Goal: Use online tool/utility: Utilize a website feature to perform a specific function

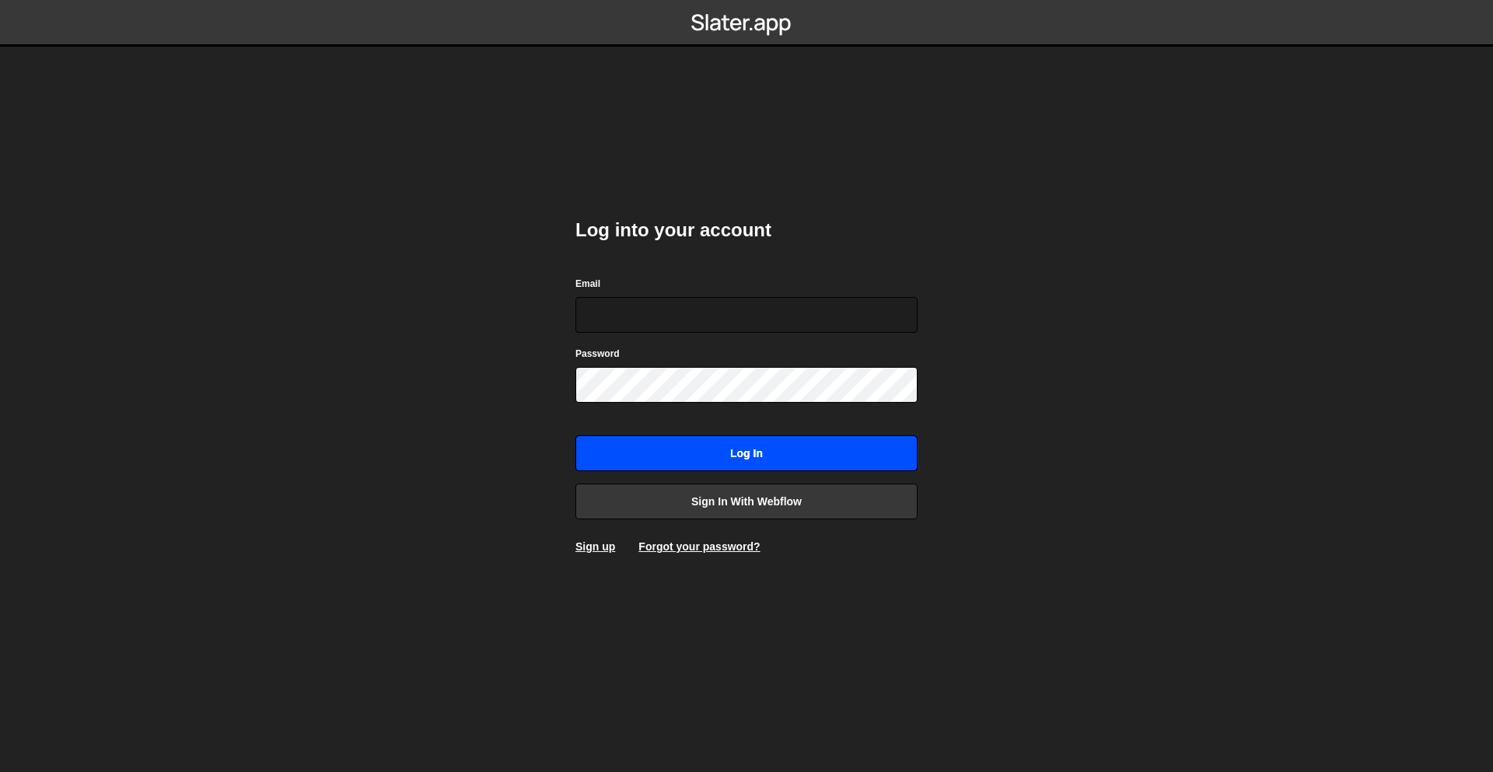
type input "[EMAIL_ADDRESS][DOMAIN_NAME]"
click at [717, 458] on input "Log in" at bounding box center [746, 453] width 342 height 36
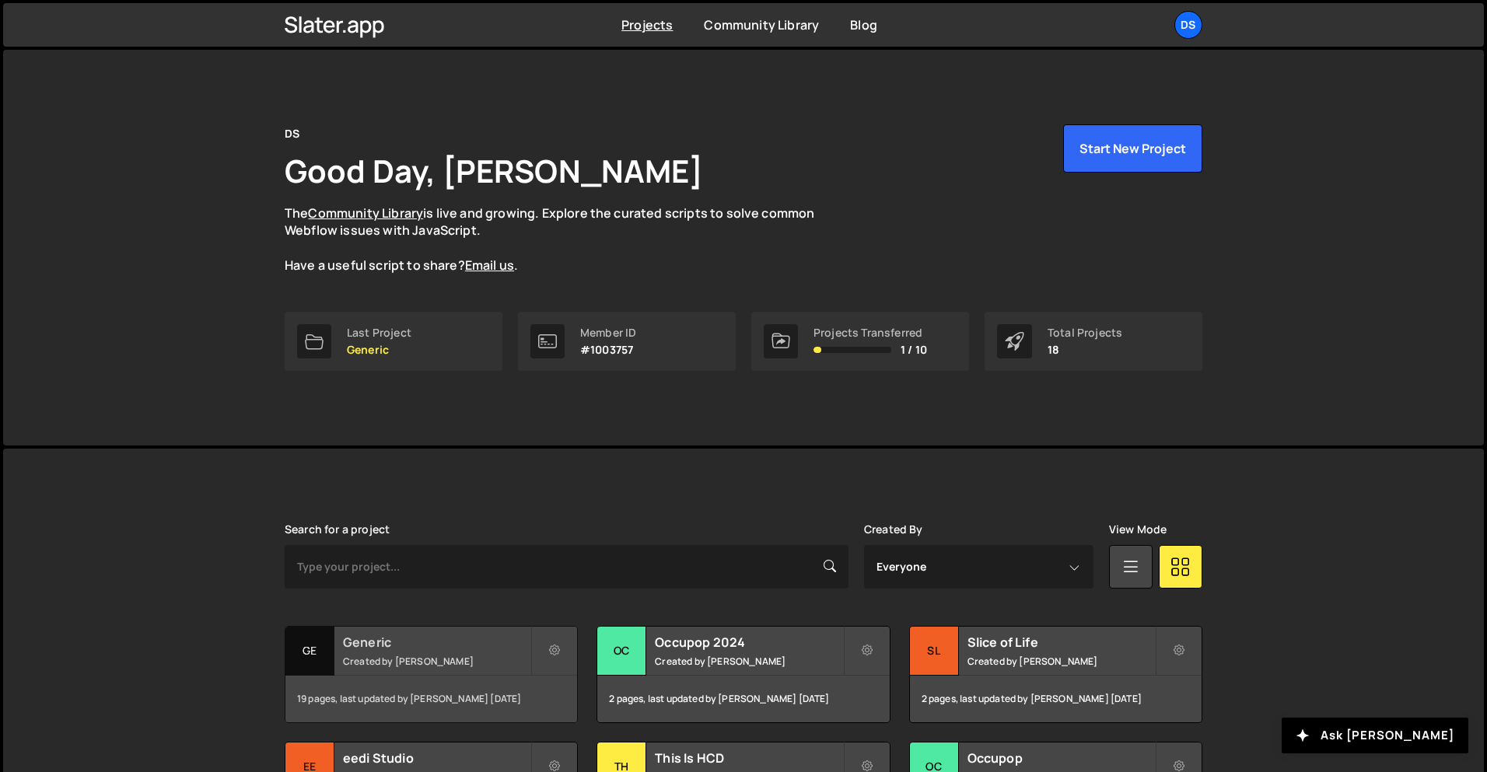
click at [423, 657] on small "Created by [PERSON_NAME]" at bounding box center [436, 661] width 187 height 13
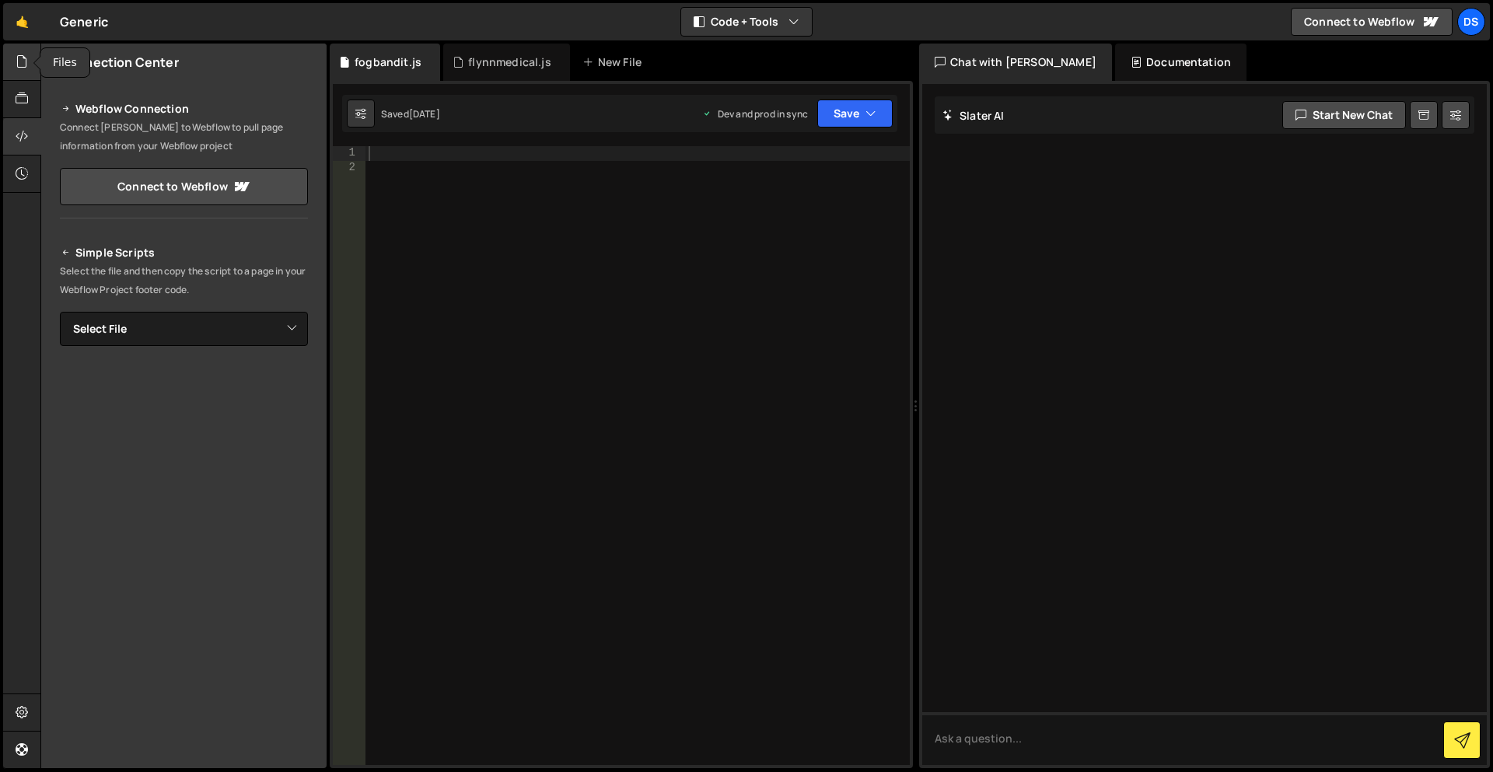
click at [25, 65] on icon at bounding box center [22, 61] width 12 height 17
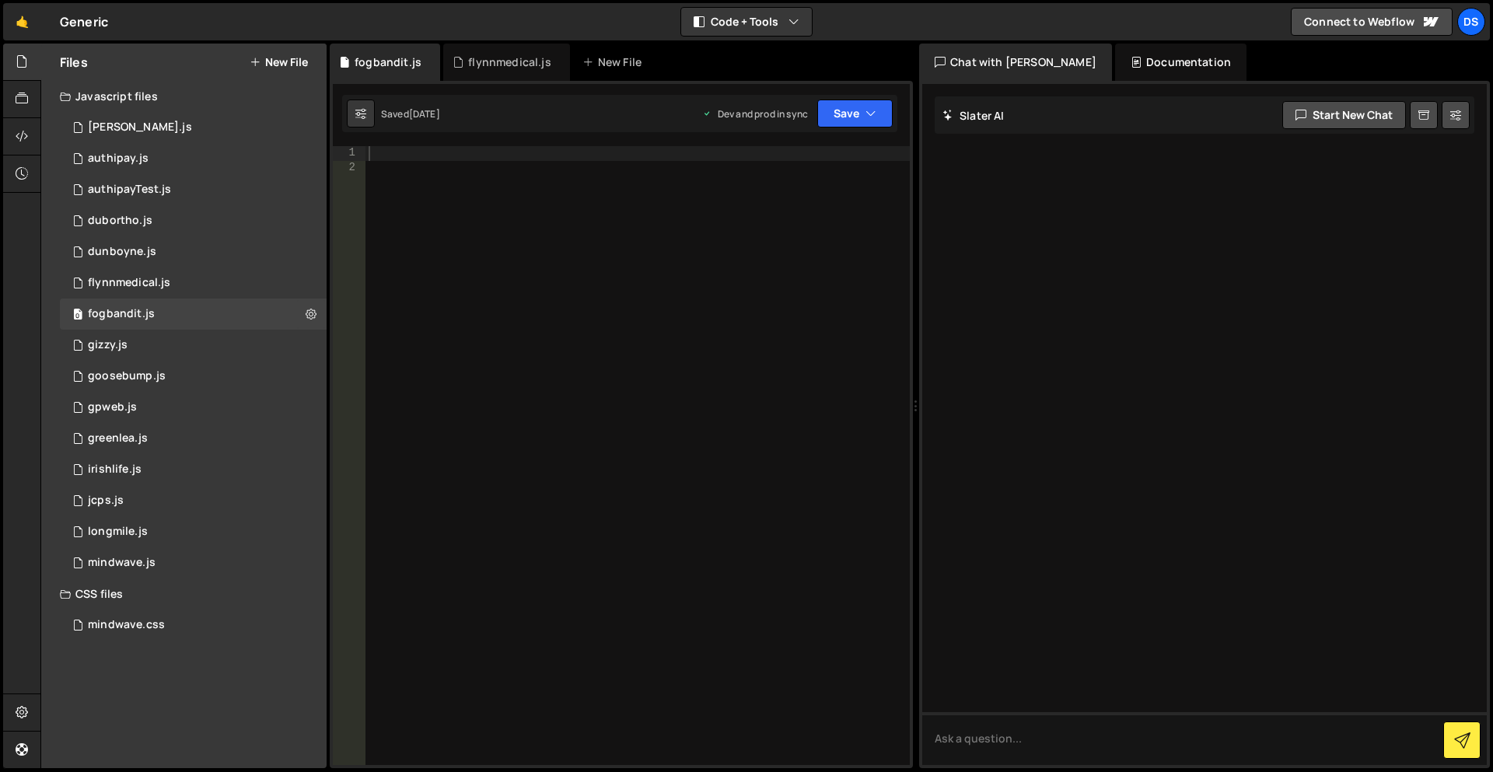
click at [295, 56] on button "New File" at bounding box center [279, 62] width 58 height 12
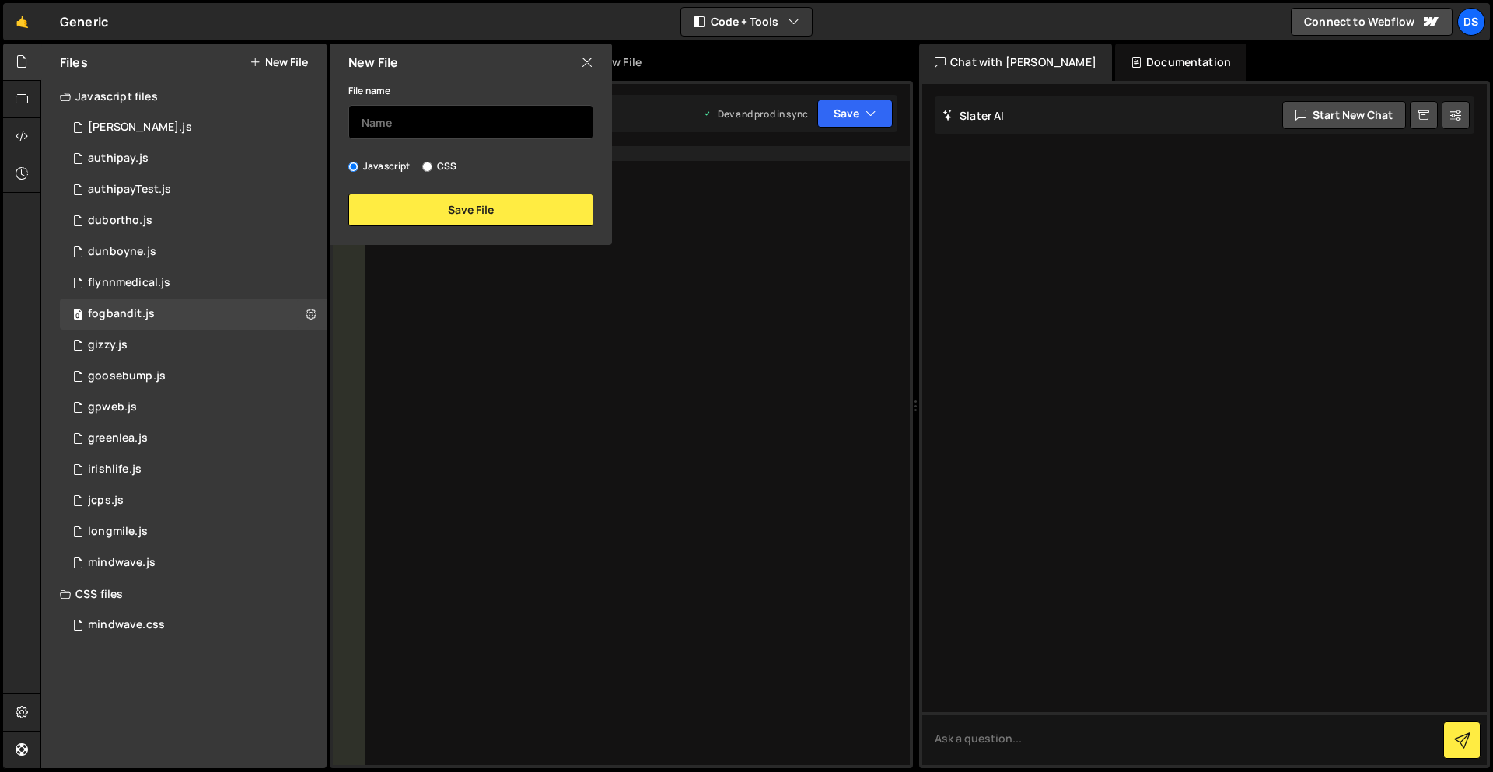
click at [384, 117] on input "text" at bounding box center [470, 122] width 245 height 34
type input "lonestar"
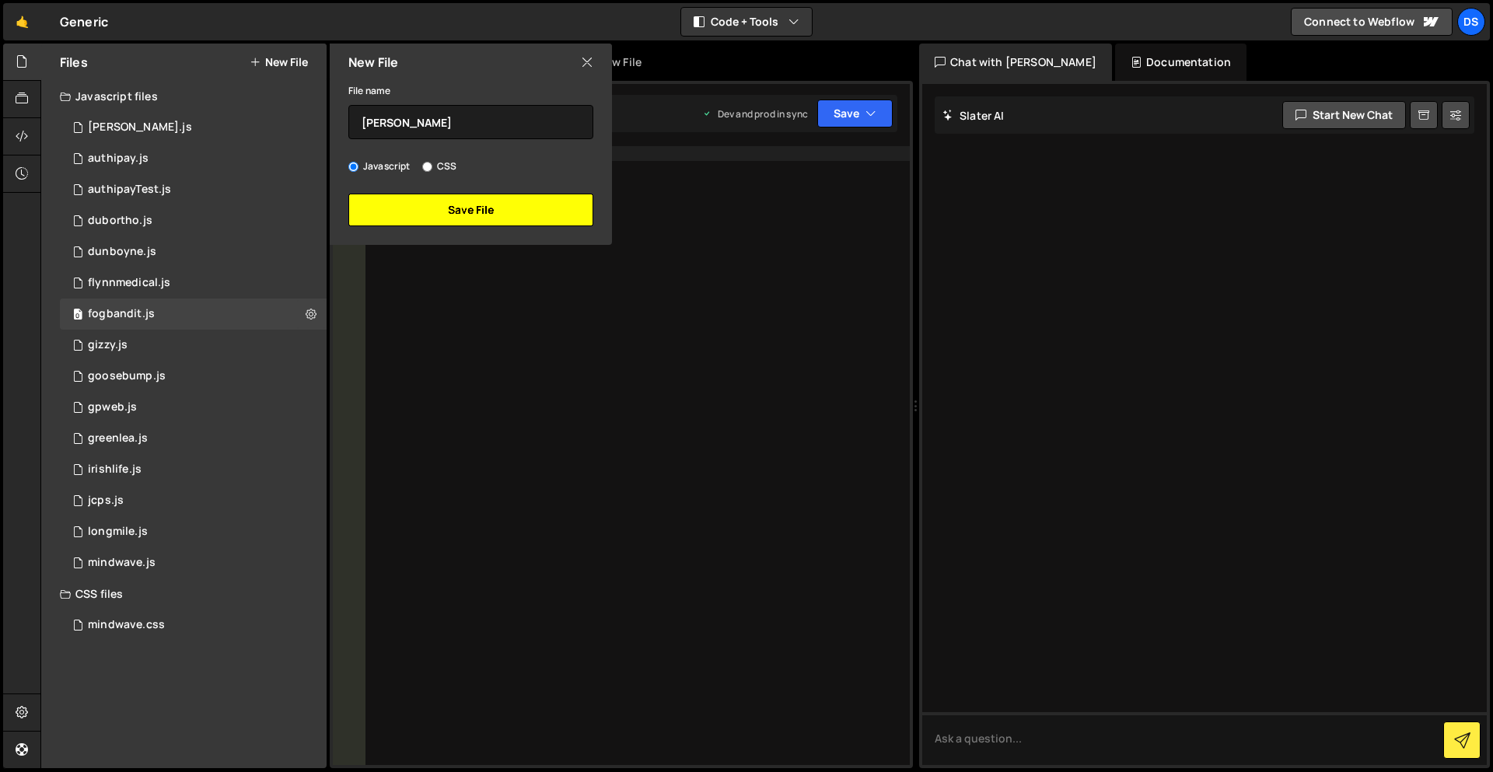
click at [459, 206] on button "Save File" at bounding box center [470, 210] width 245 height 33
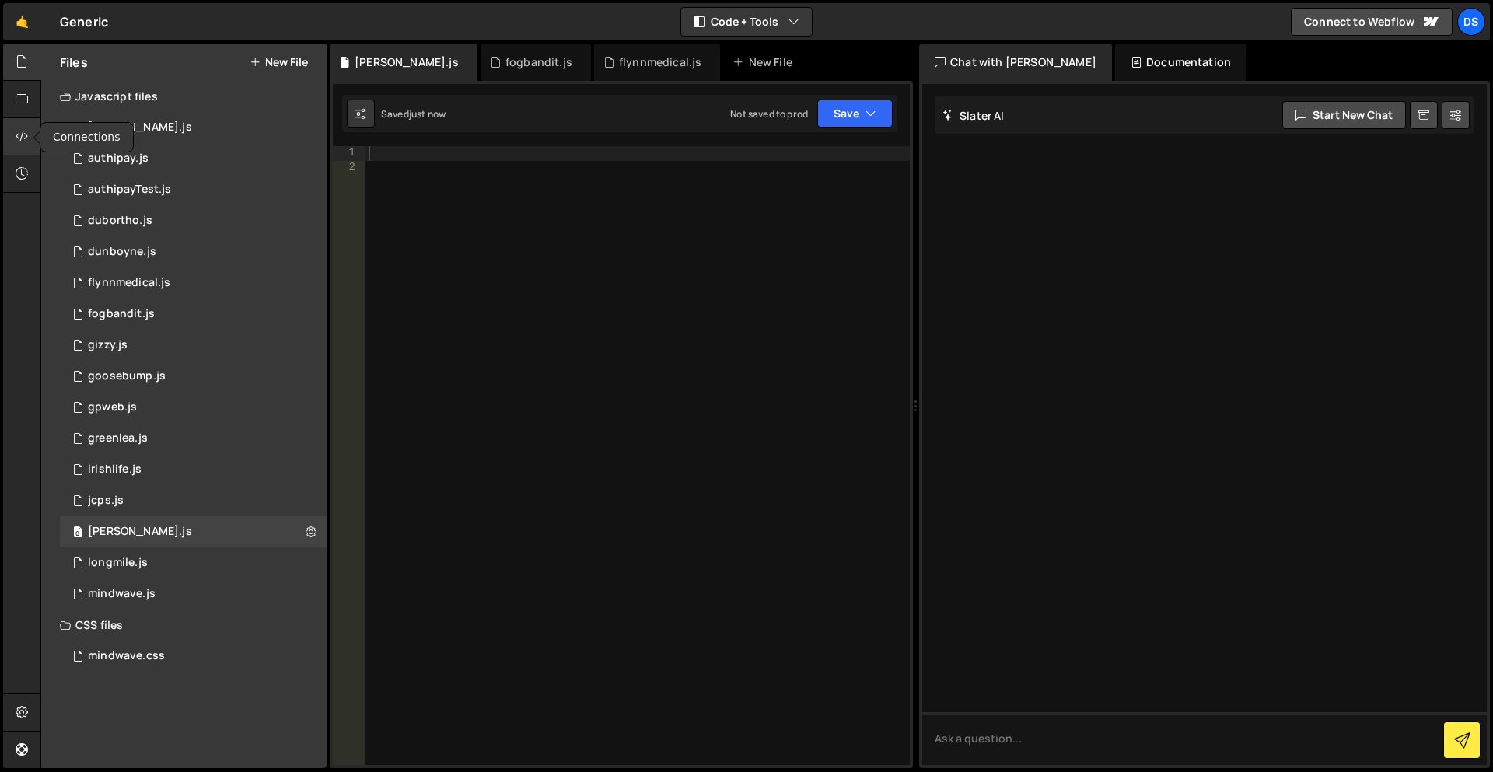
click at [26, 135] on icon at bounding box center [22, 136] width 12 height 17
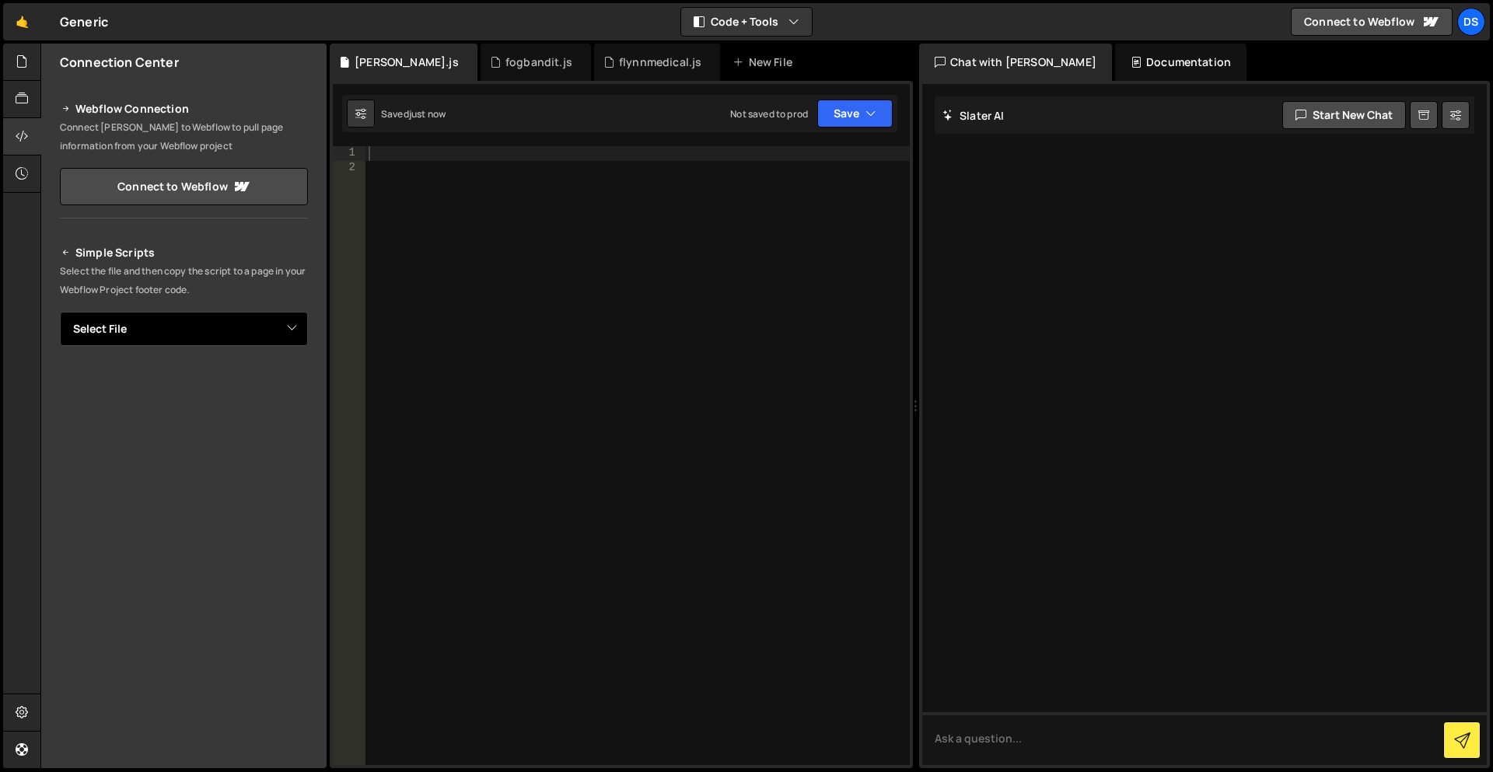
click at [138, 329] on select "Select File adrian.js authipay.js authipayTest.js dubortho.js dunboyne.js flynn…" at bounding box center [184, 329] width 248 height 34
select select "46352"
click at [60, 312] on select "Select File adrian.js authipay.js authipayTest.js dubortho.js dunboyne.js flynn…" at bounding box center [184, 329] width 248 height 34
click at [260, 385] on button "Copy" at bounding box center [260, 381] width 53 height 33
click at [461, 272] on div at bounding box center [637, 470] width 544 height 649
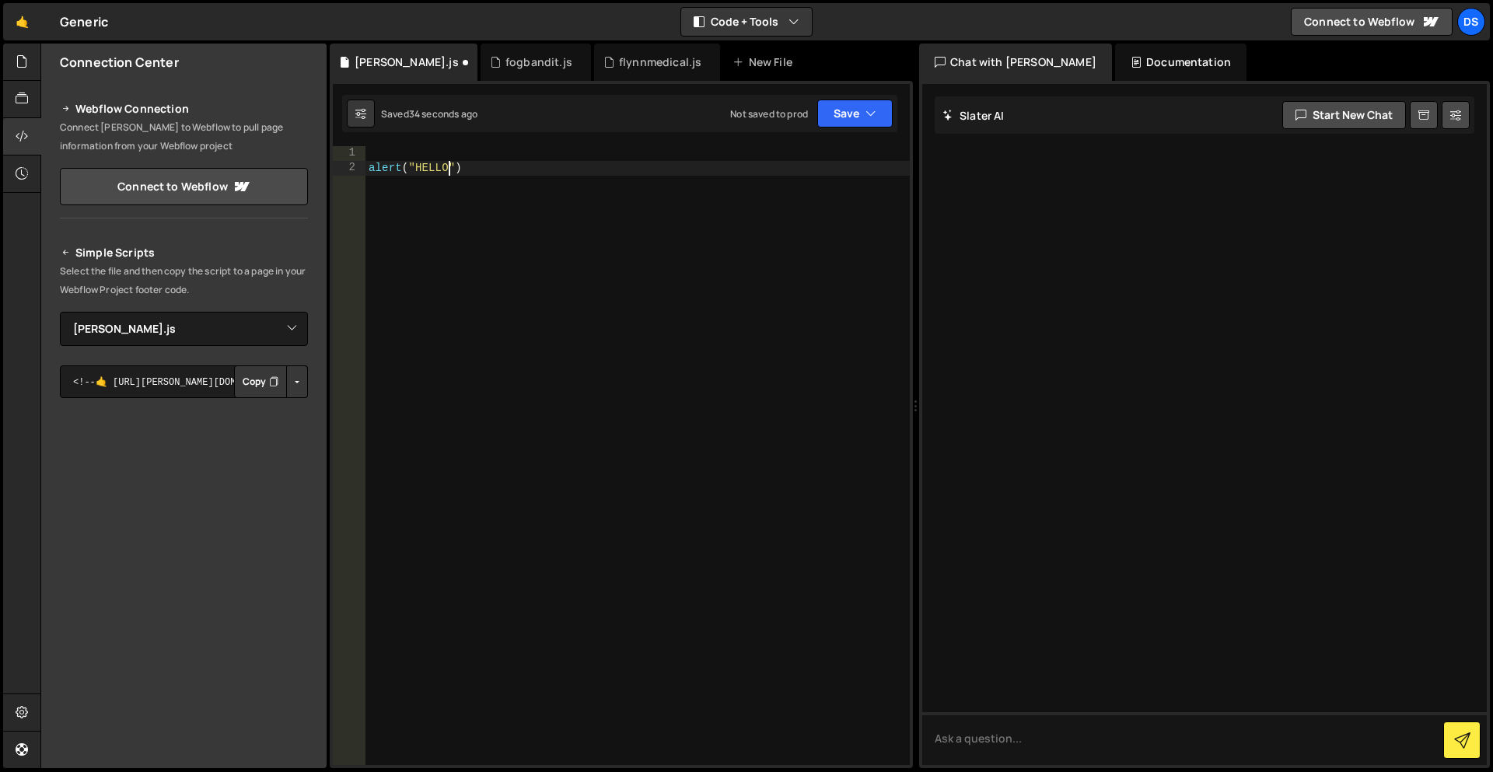
scroll to position [0, 5]
type textarea "alert("HELLO""
click at [467, 214] on div "alert ( "HELLO" )" at bounding box center [637, 470] width 544 height 649
paste textarea "$('[data-field="duration"]').hide();"
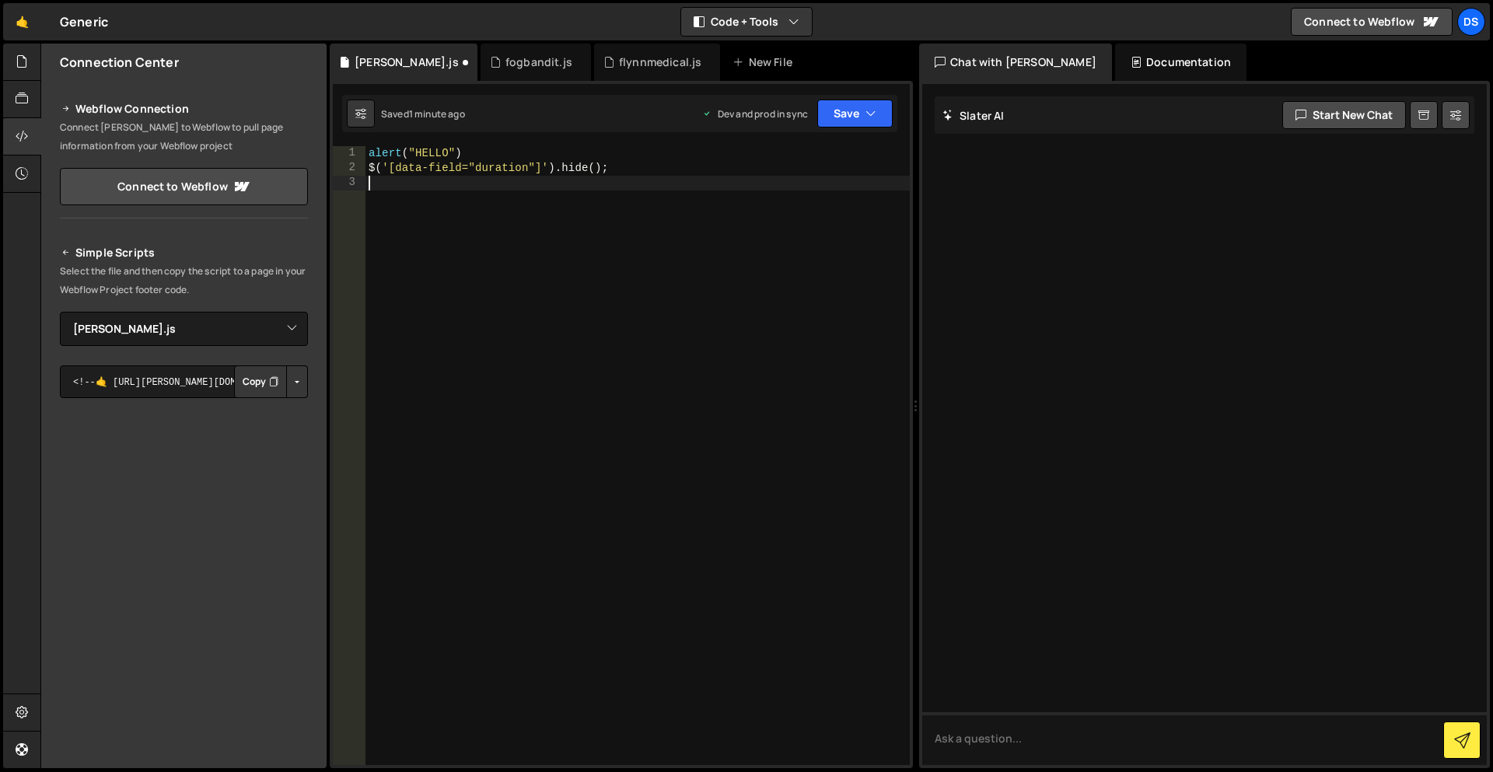
type textarea "$('[data-field="duration"]').hide();"
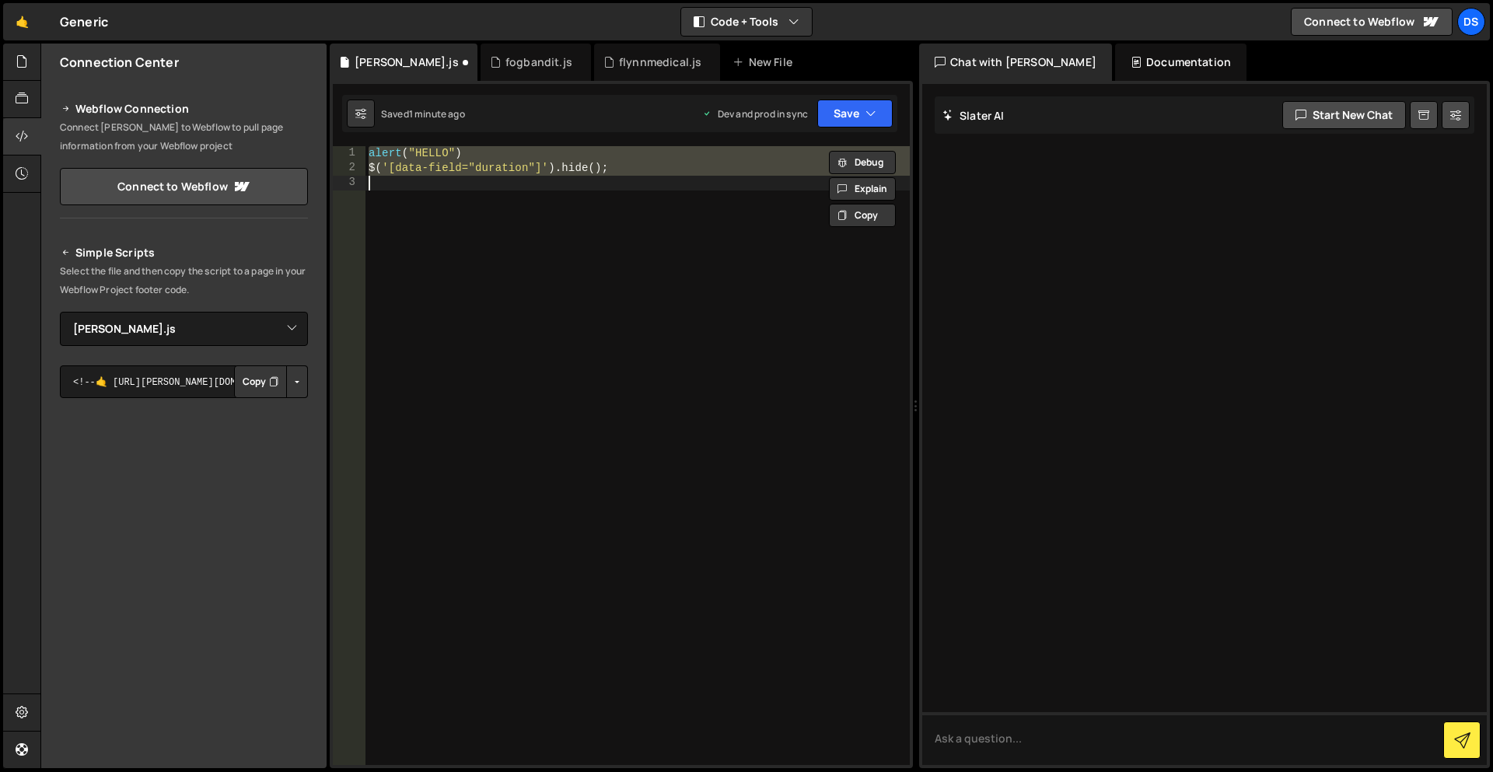
paste textarea
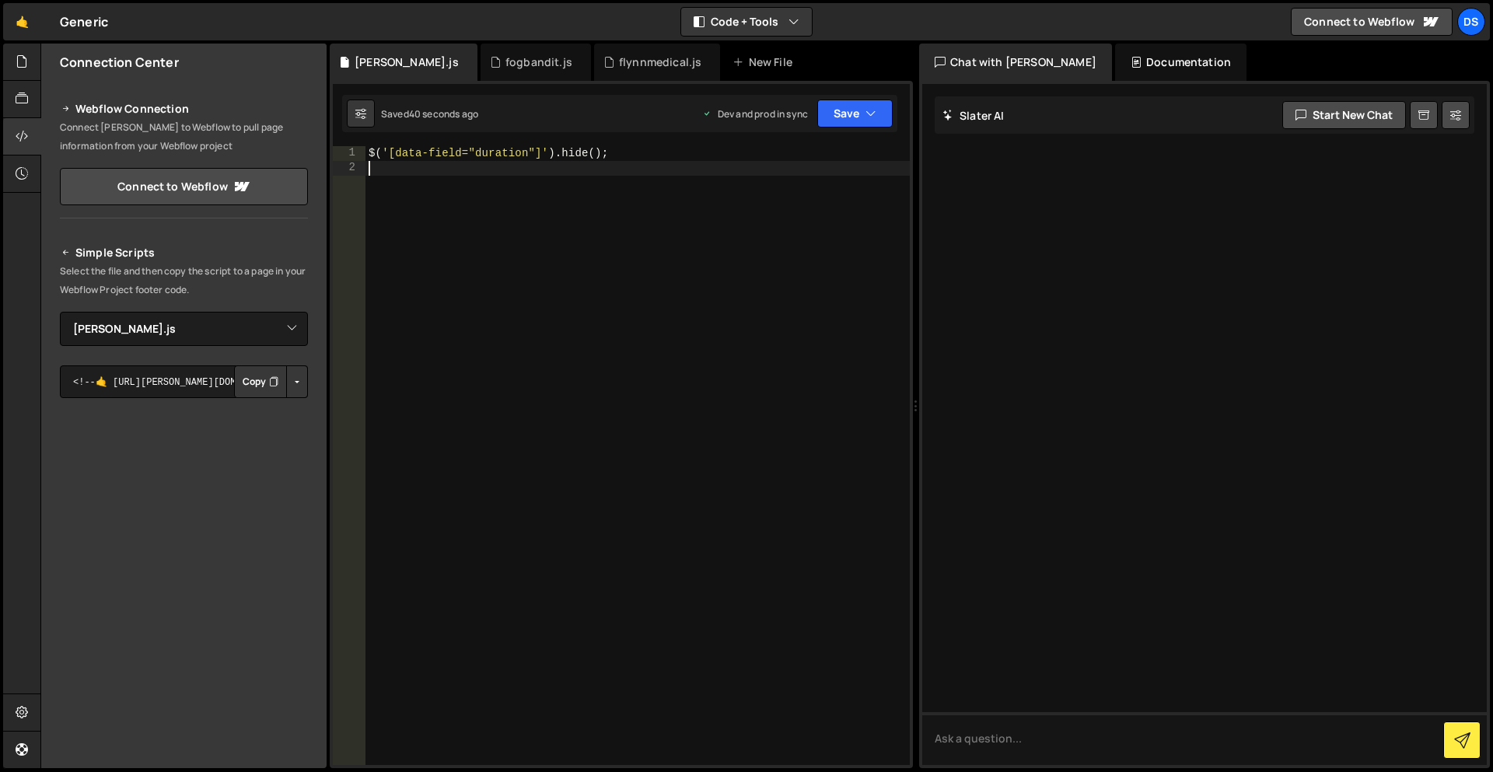
type textarea "$('[data-field="duration"]').hide();"
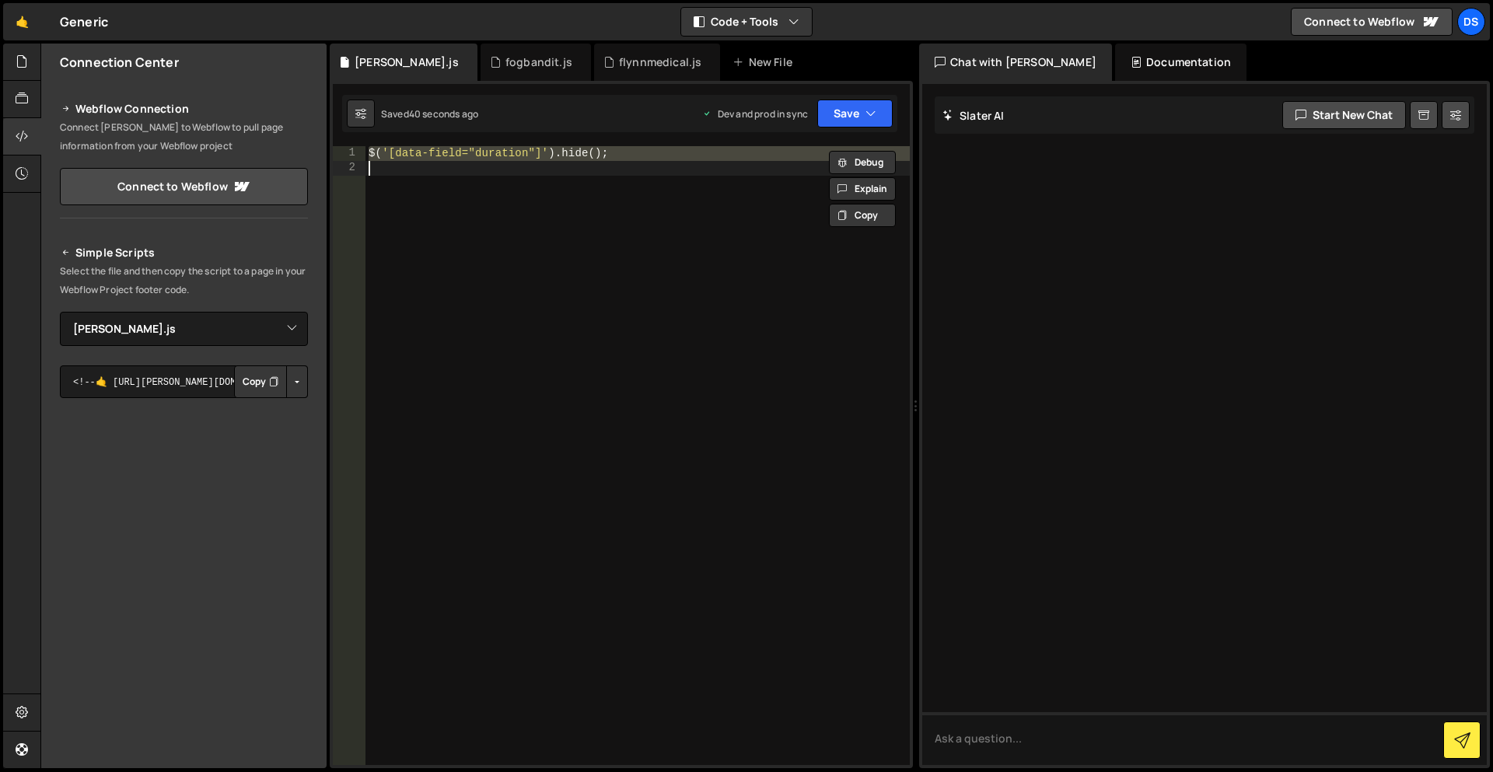
paste textarea
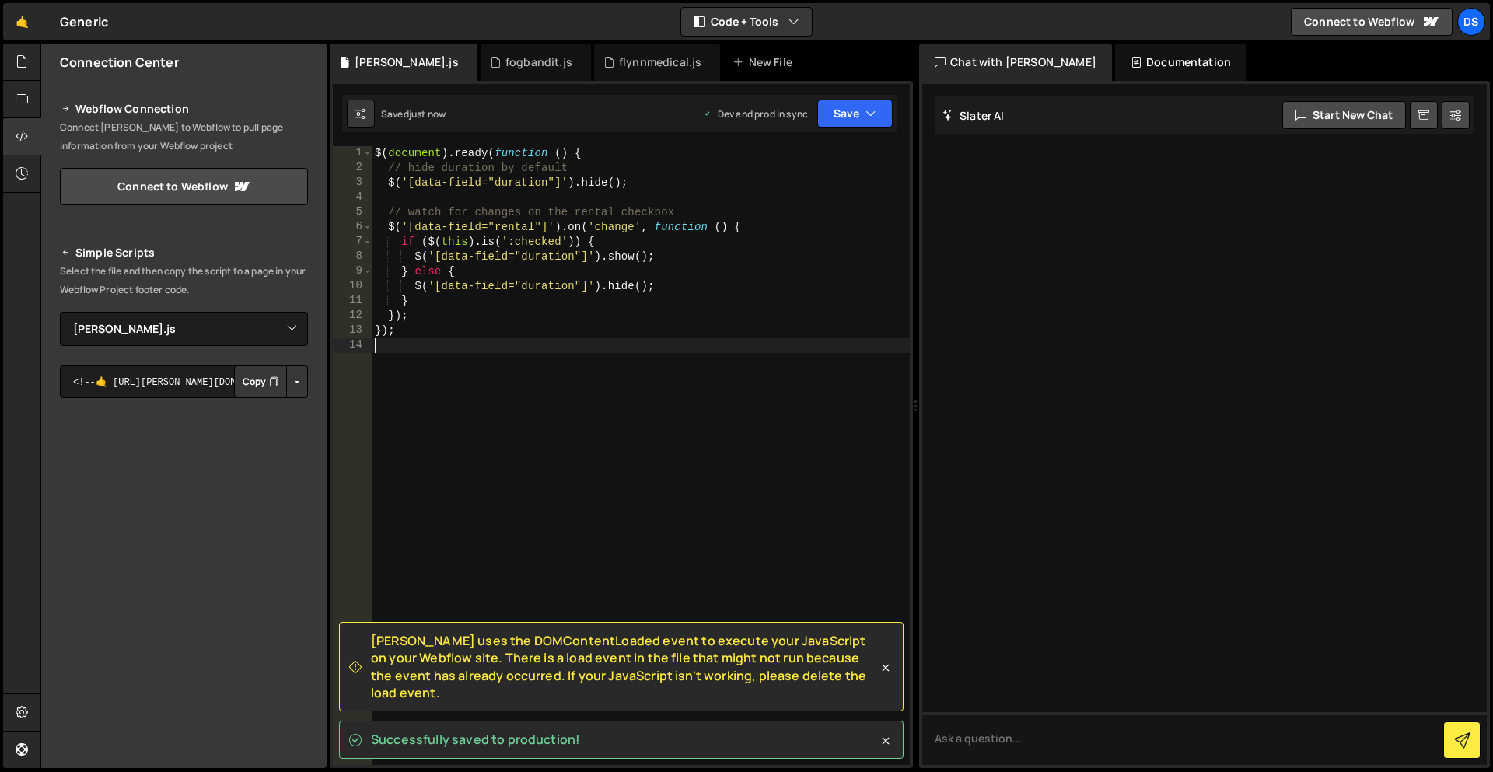
type textarea "});"
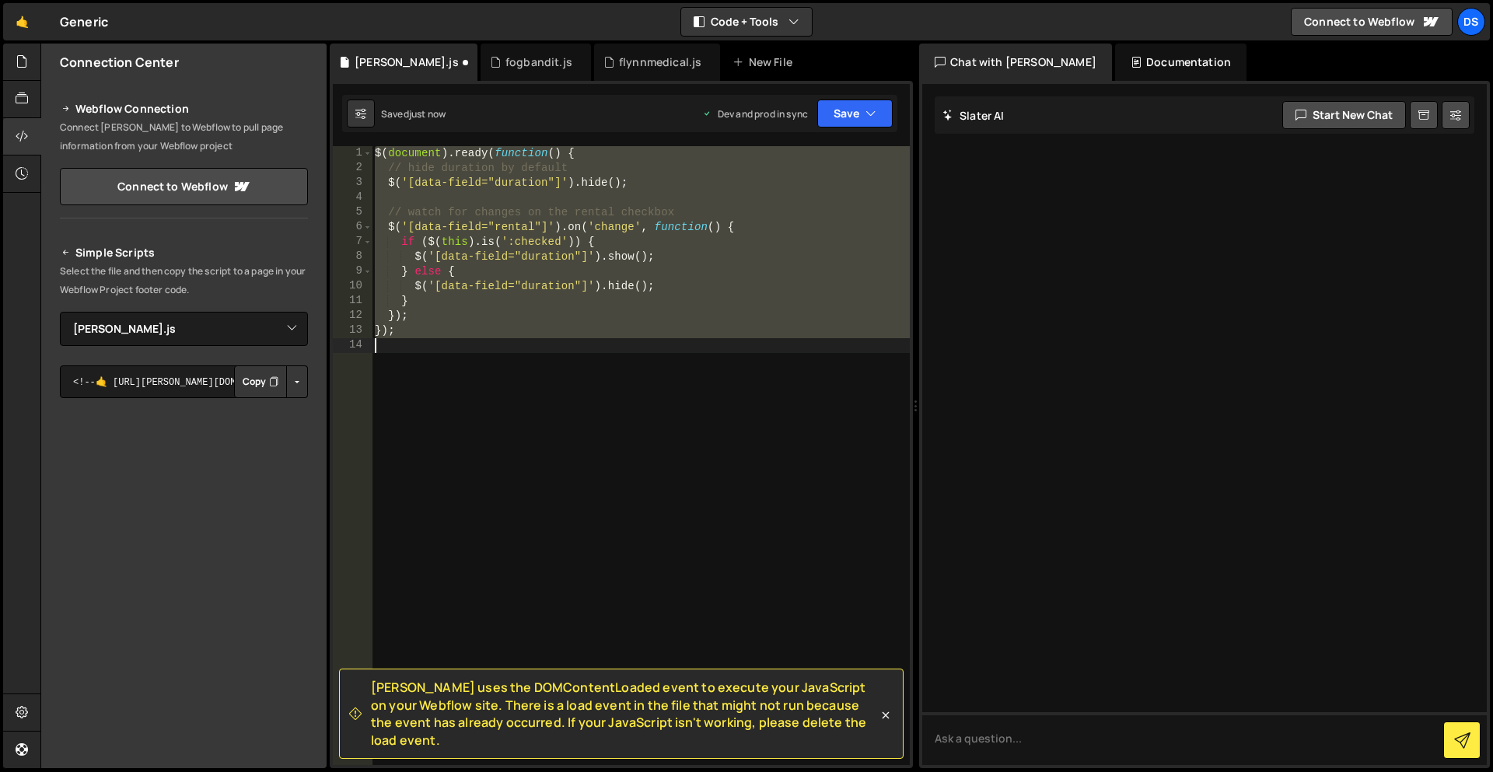
paste textarea
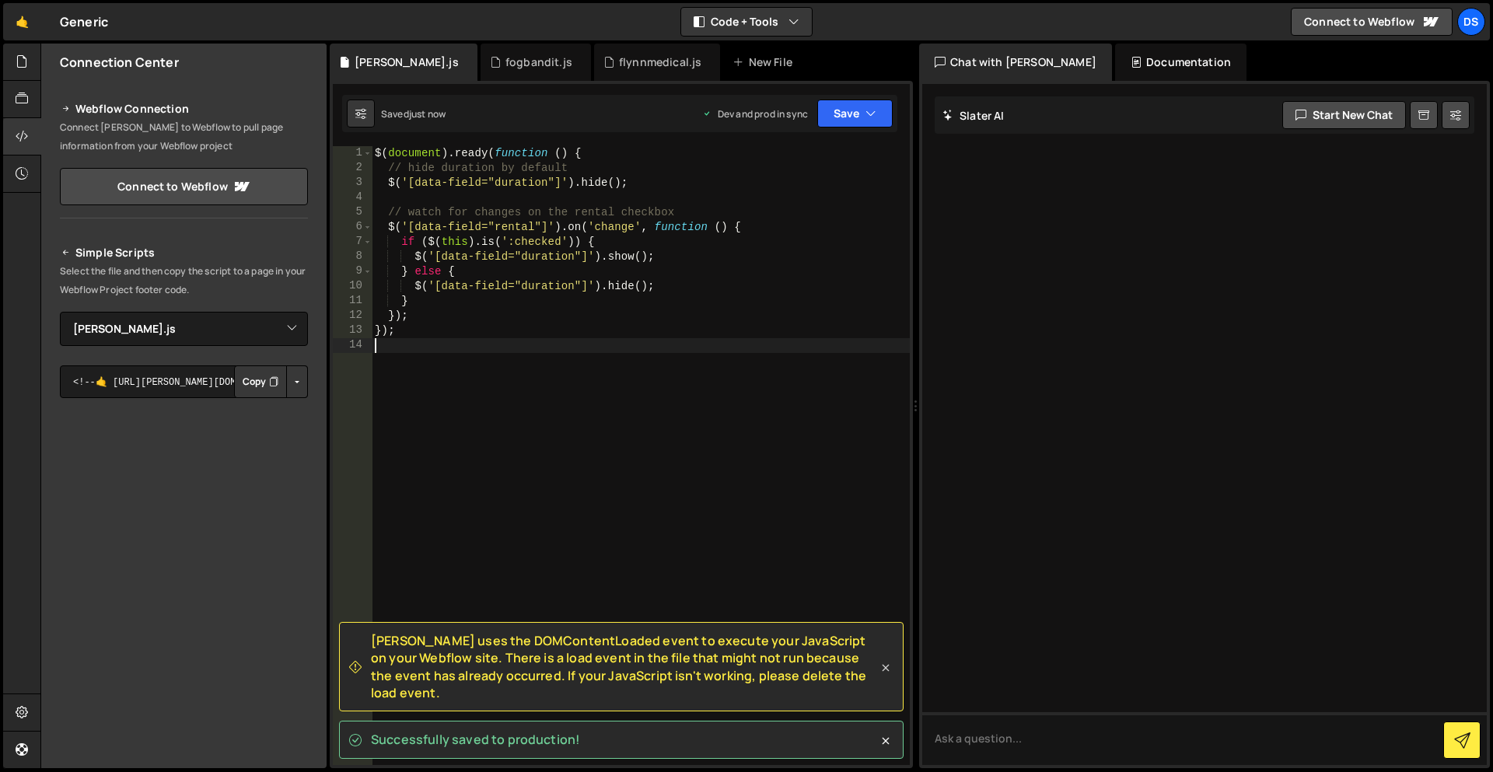
click at [887, 671] on icon at bounding box center [886, 668] width 16 height 16
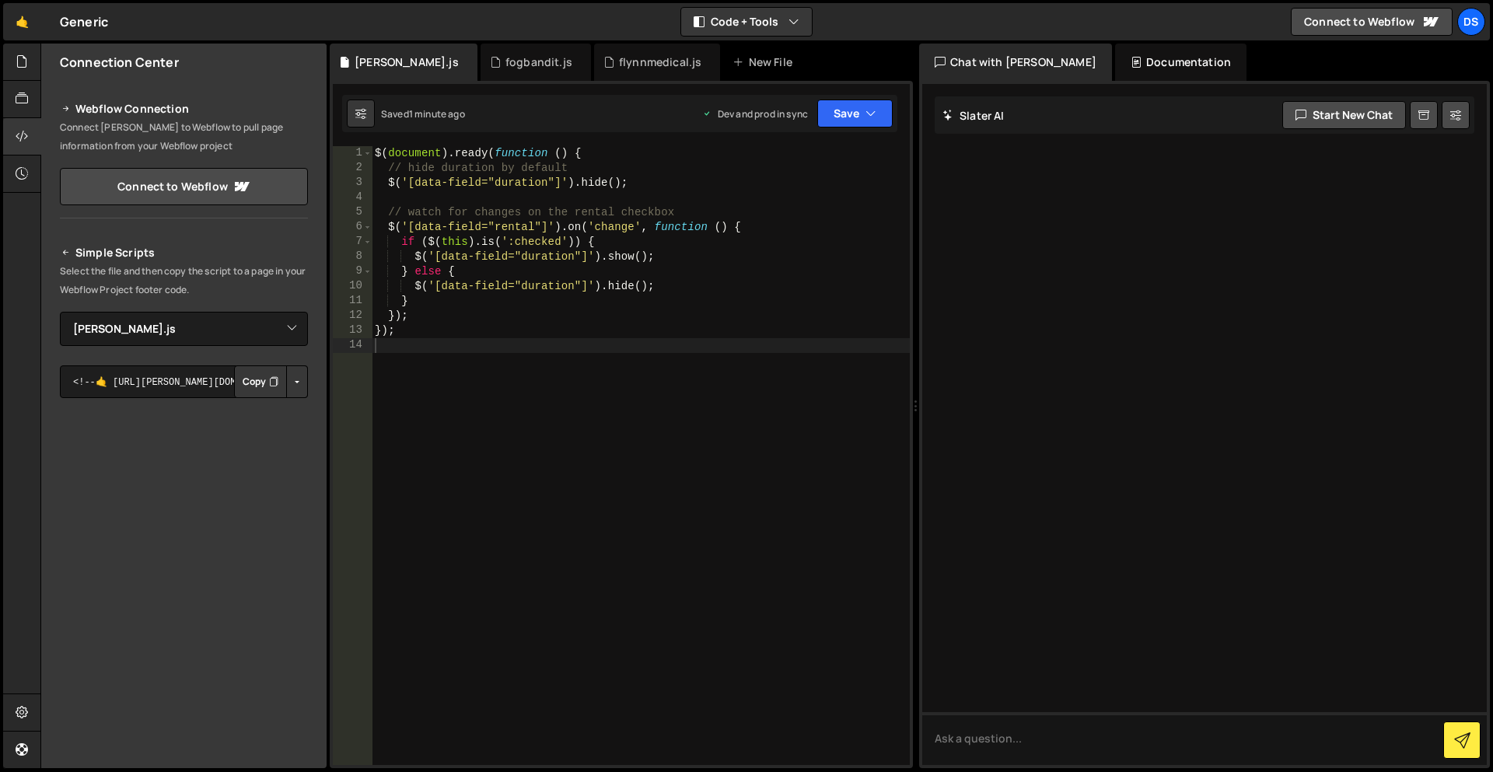
click at [735, 402] on div "$ ( document ) . ready ( function ( ) { // hide duration by default $ ( '[data-…" at bounding box center [641, 470] width 538 height 649
type textarea "});"
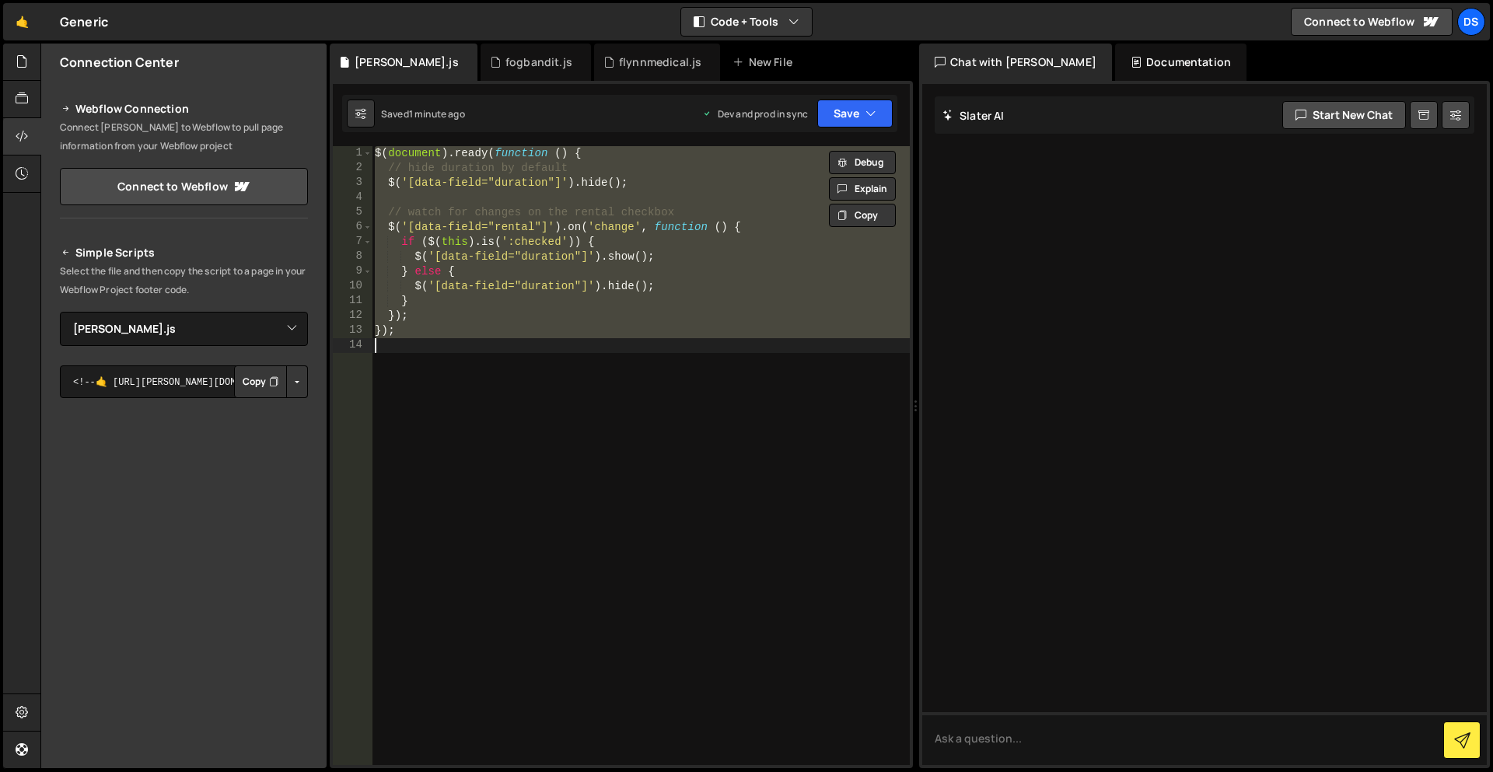
paste textarea
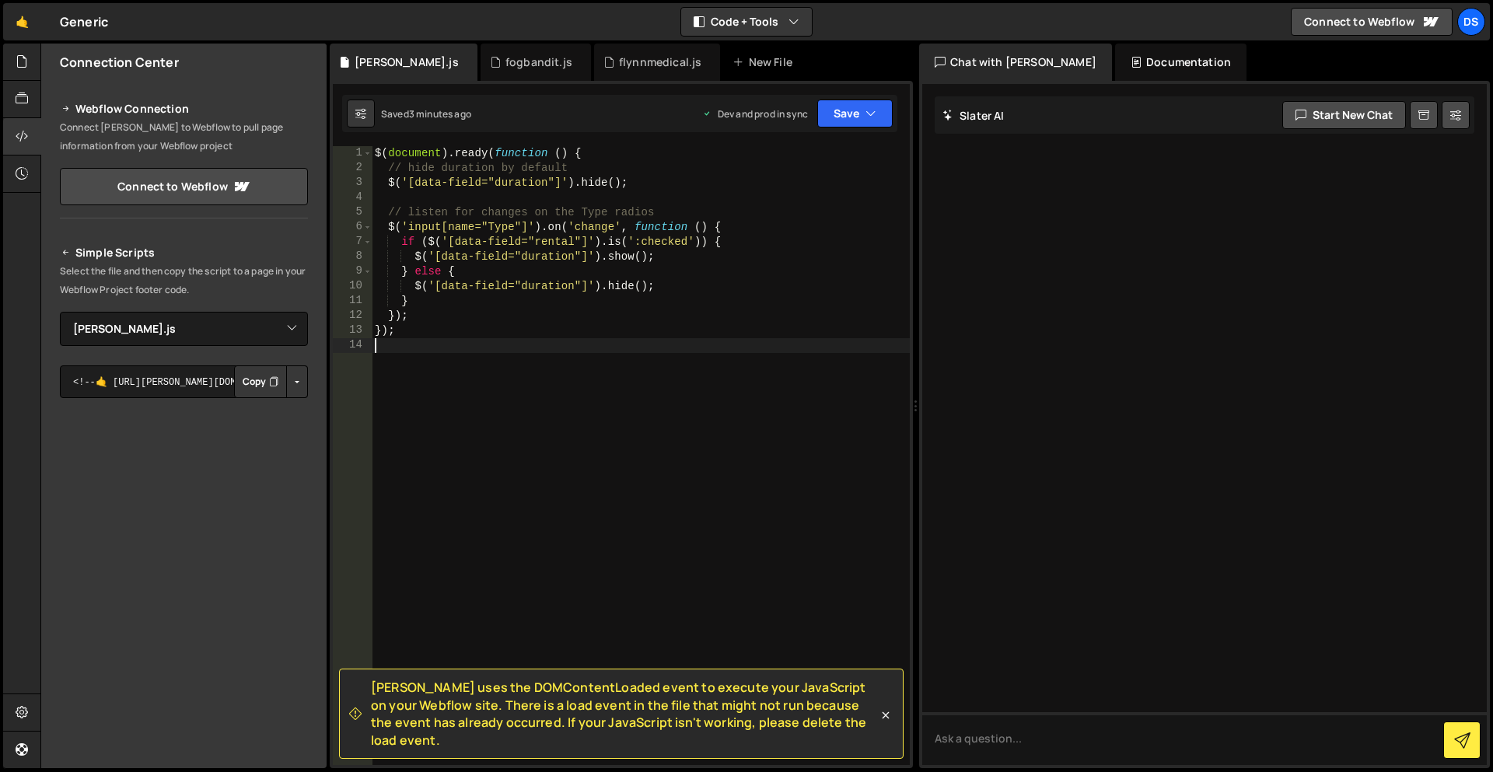
type textarea "});"
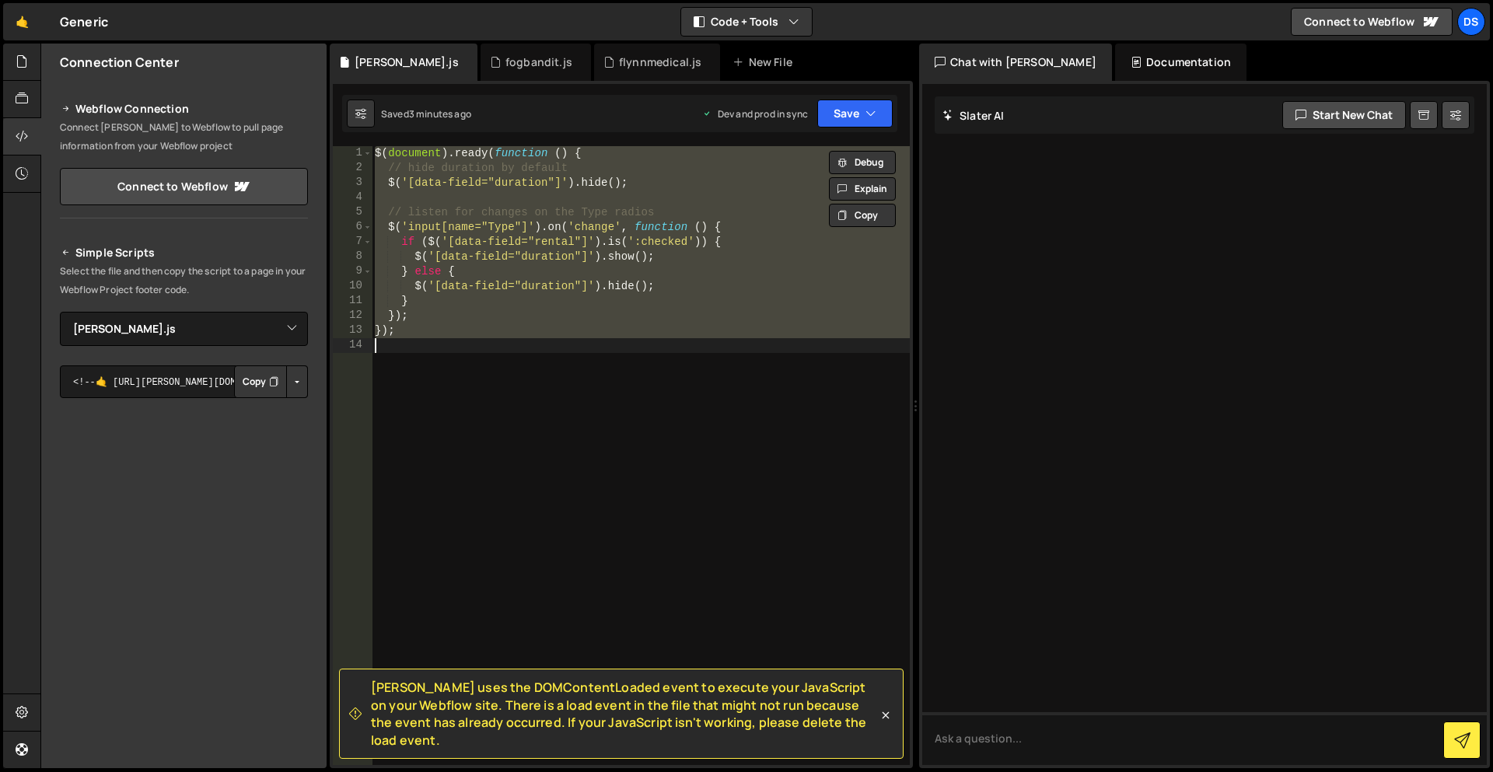
paste textarea
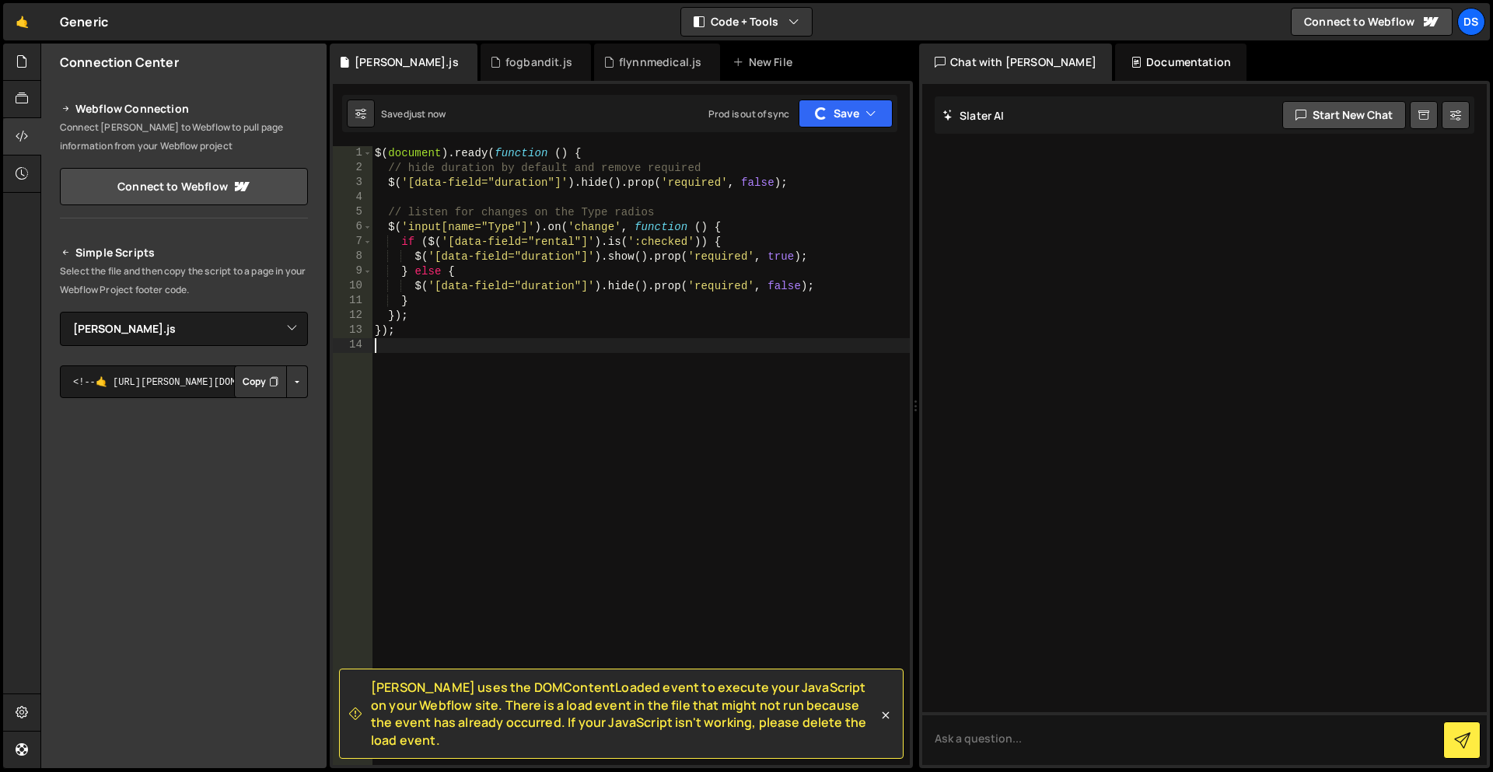
click at [545, 371] on div "$ ( document ) . ready ( function ( ) { // hide duration by default and remove …" at bounding box center [641, 470] width 538 height 649
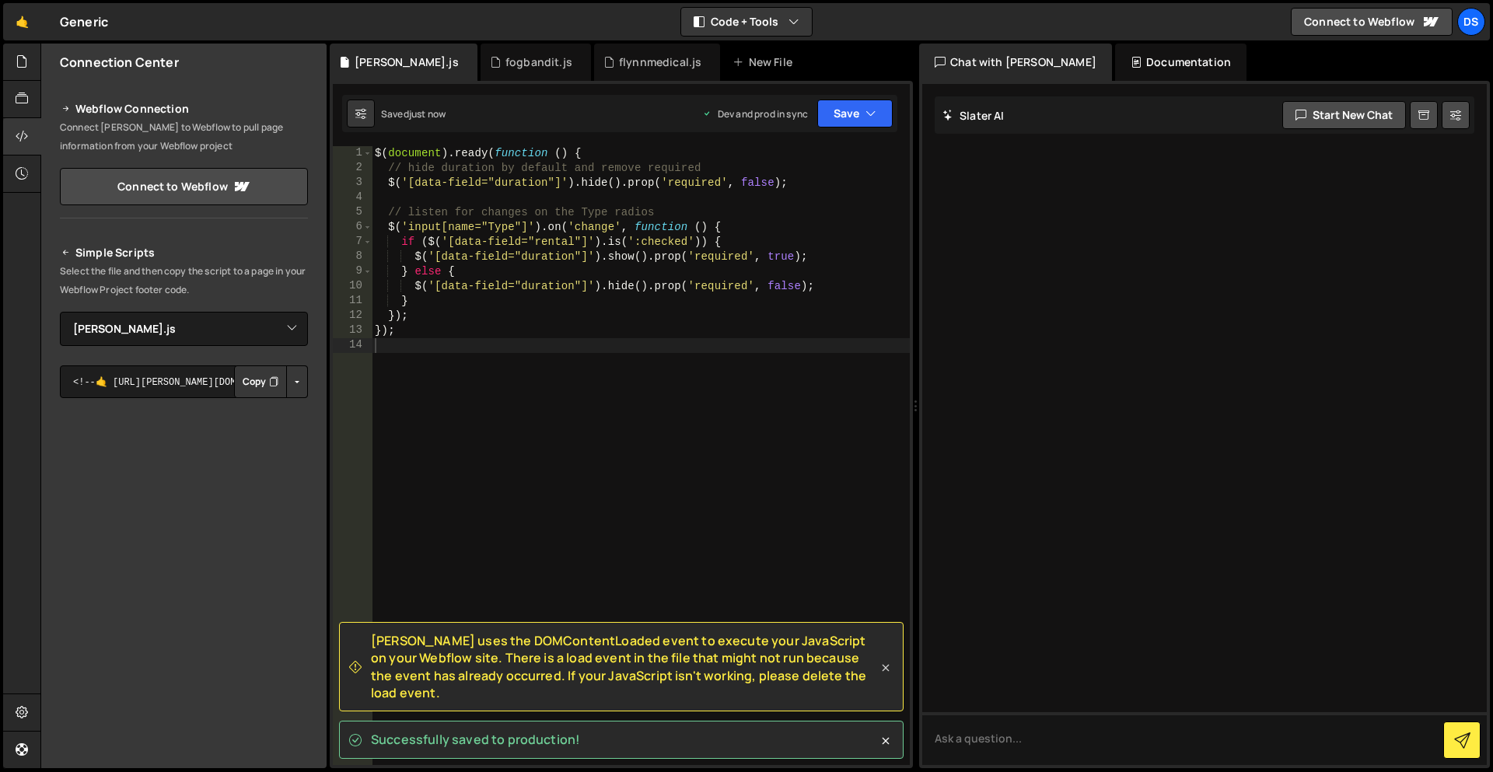
click at [883, 726] on div "Successfully saved to production!" at bounding box center [621, 740] width 565 height 38
click at [884, 676] on icon at bounding box center [886, 668] width 16 height 16
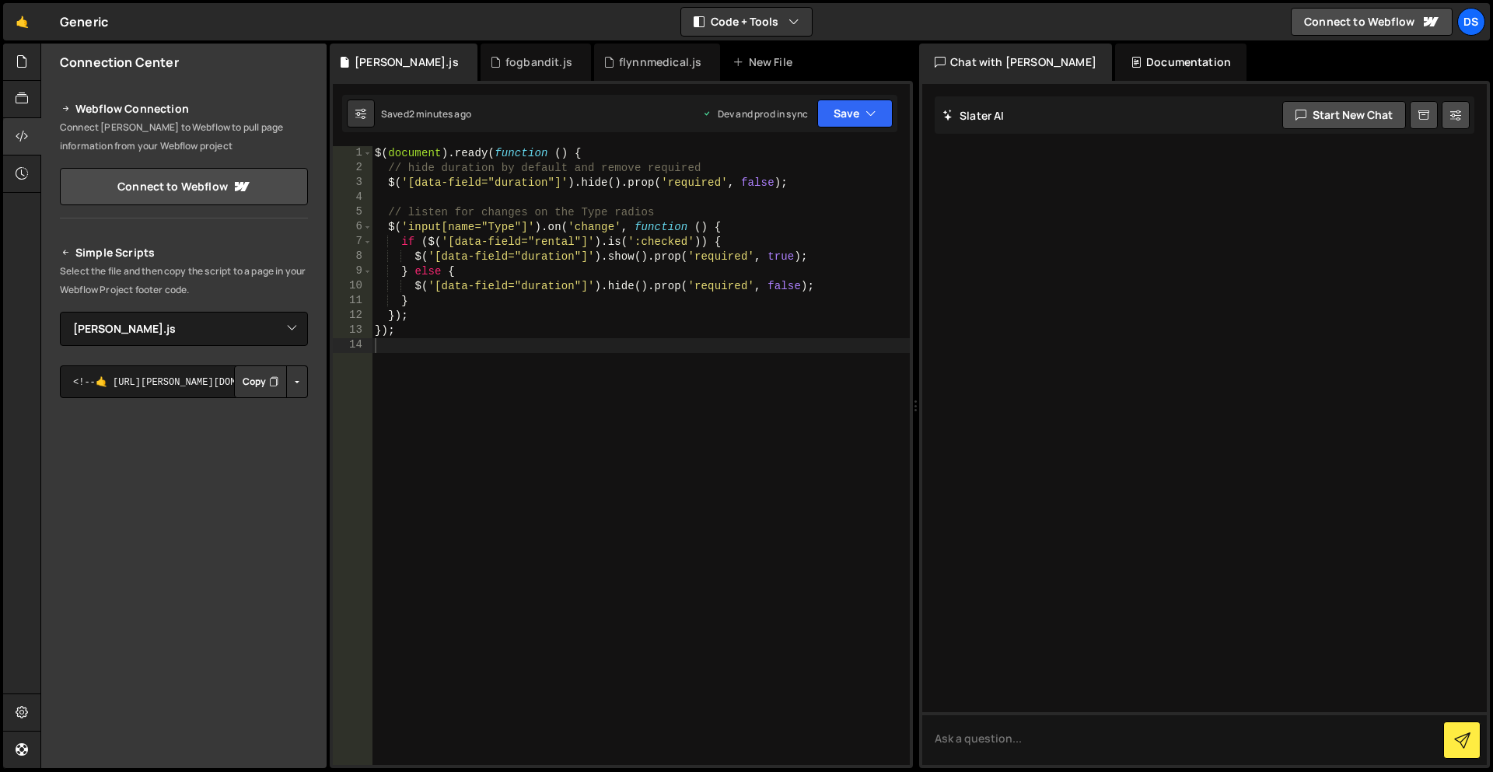
click at [697, 314] on div "$ ( document ) . ready ( function ( ) { // hide duration by default and remove …" at bounding box center [641, 470] width 538 height 649
type textarea "});"
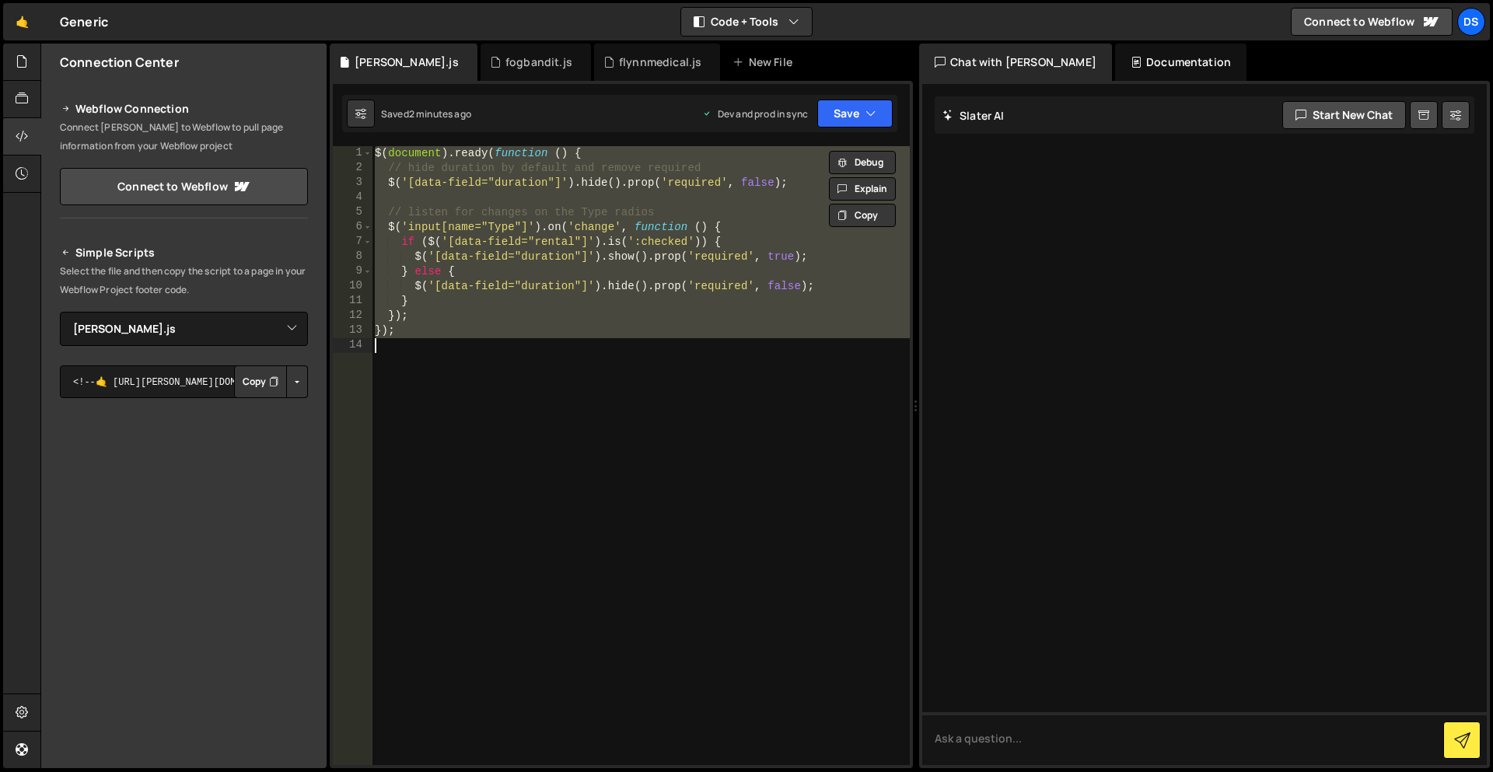
paste textarea
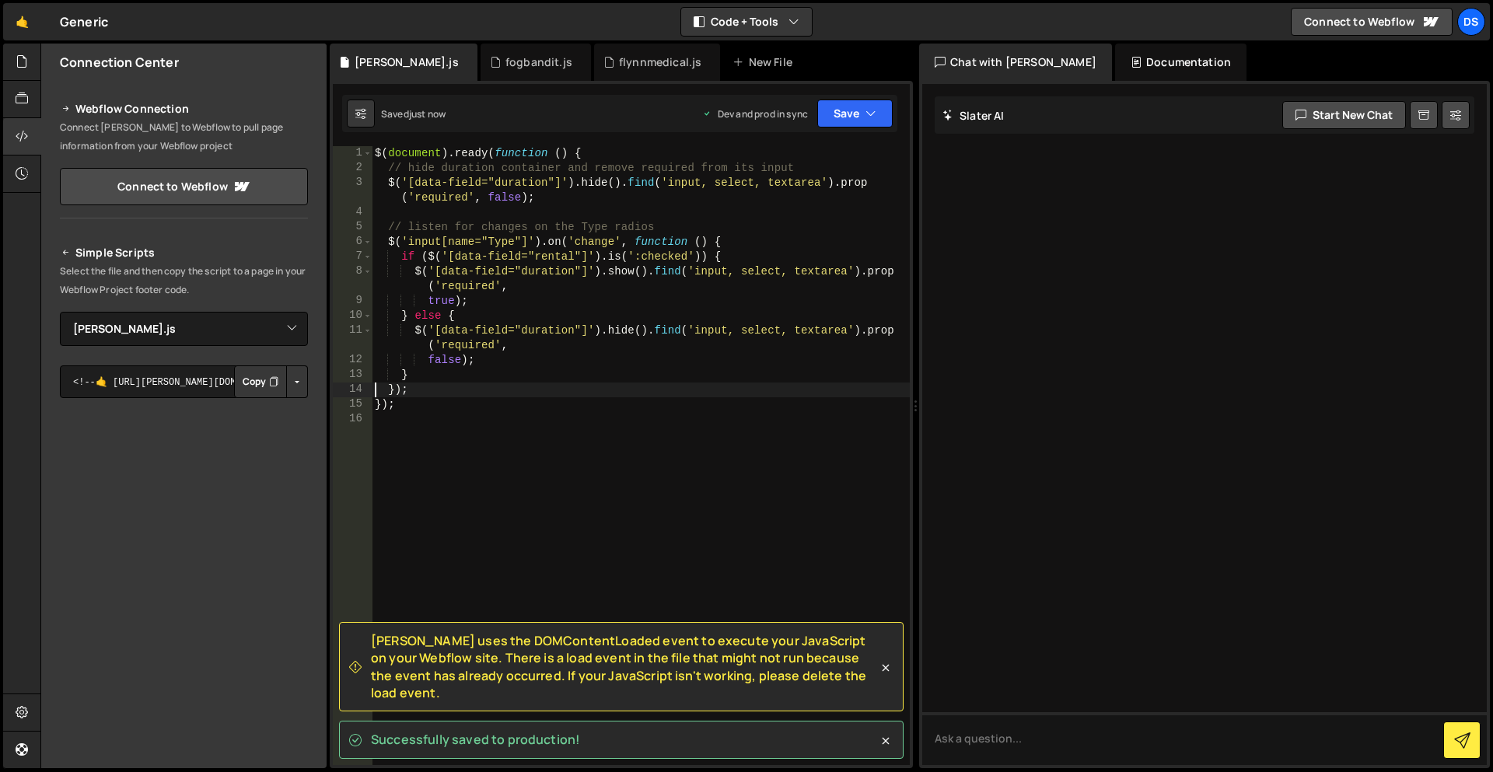
click at [804, 272] on div "$ ( document ) . ready ( function ( ) { // hide duration container and remove r…" at bounding box center [641, 470] width 538 height 649
drag, startPoint x: 804, startPoint y: 272, endPoint x: 771, endPoint y: 271, distance: 33.5
click at [771, 271] on div "$ ( document ) . ready ( function ( ) { // hide duration container and remove r…" at bounding box center [641, 470] width 538 height 649
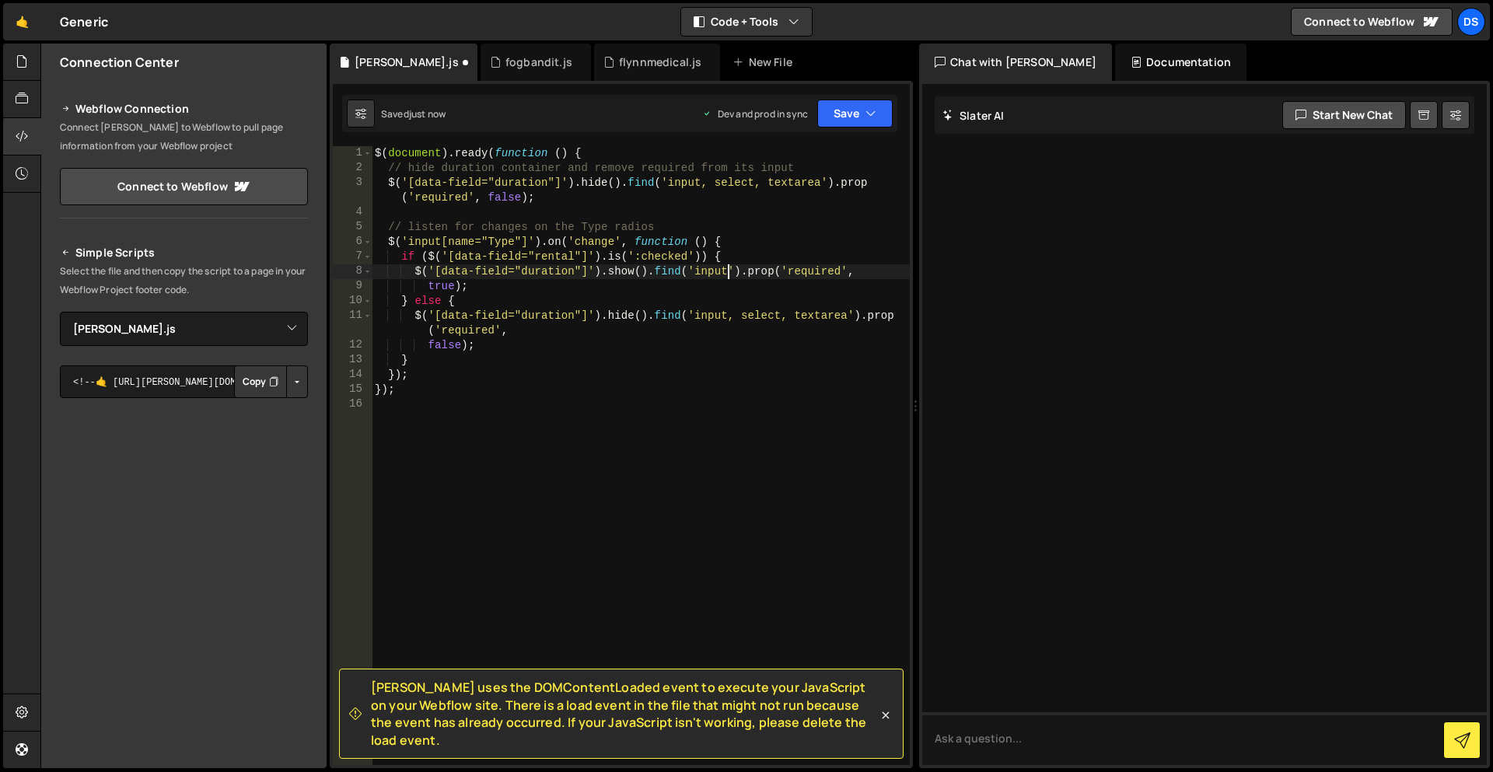
click at [808, 320] on div "$ ( document ) . ready ( function ( ) { // hide duration container and remove r…" at bounding box center [641, 470] width 538 height 649
drag, startPoint x: 808, startPoint y: 320, endPoint x: 746, endPoint y: 320, distance: 62.2
click at [746, 320] on div "$ ( document ) . ready ( function ( ) { // hide duration container and remove r…" at bounding box center [641, 470] width 538 height 649
click at [886, 717] on icon at bounding box center [886, 716] width 16 height 16
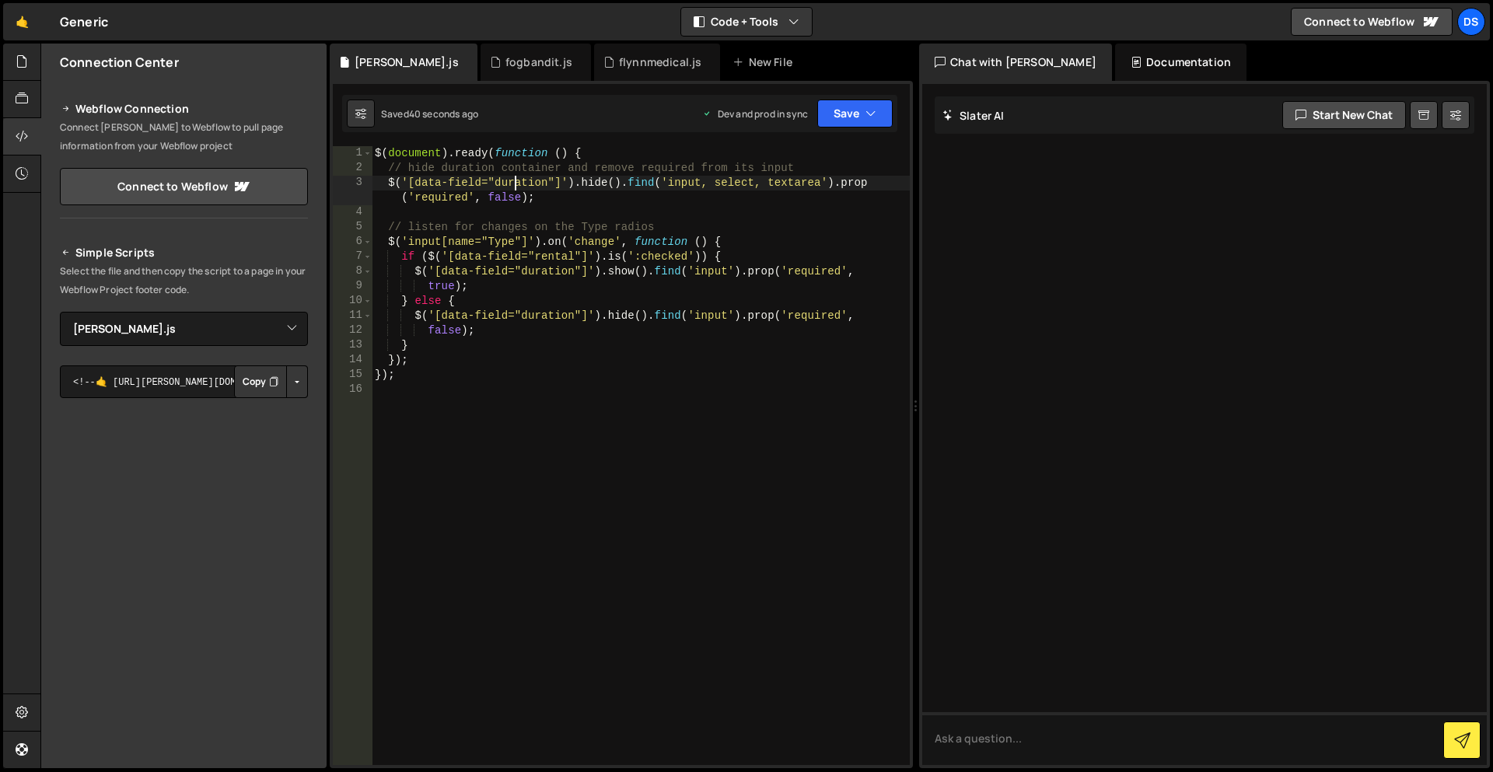
click at [516, 176] on div "$ ( document ) . ready ( function ( ) { // hide duration container and remove r…" at bounding box center [641, 470] width 538 height 649
click at [515, 170] on div "$ ( document ) . ready ( function ( ) { // hide duration container and remove r…" at bounding box center [641, 470] width 538 height 649
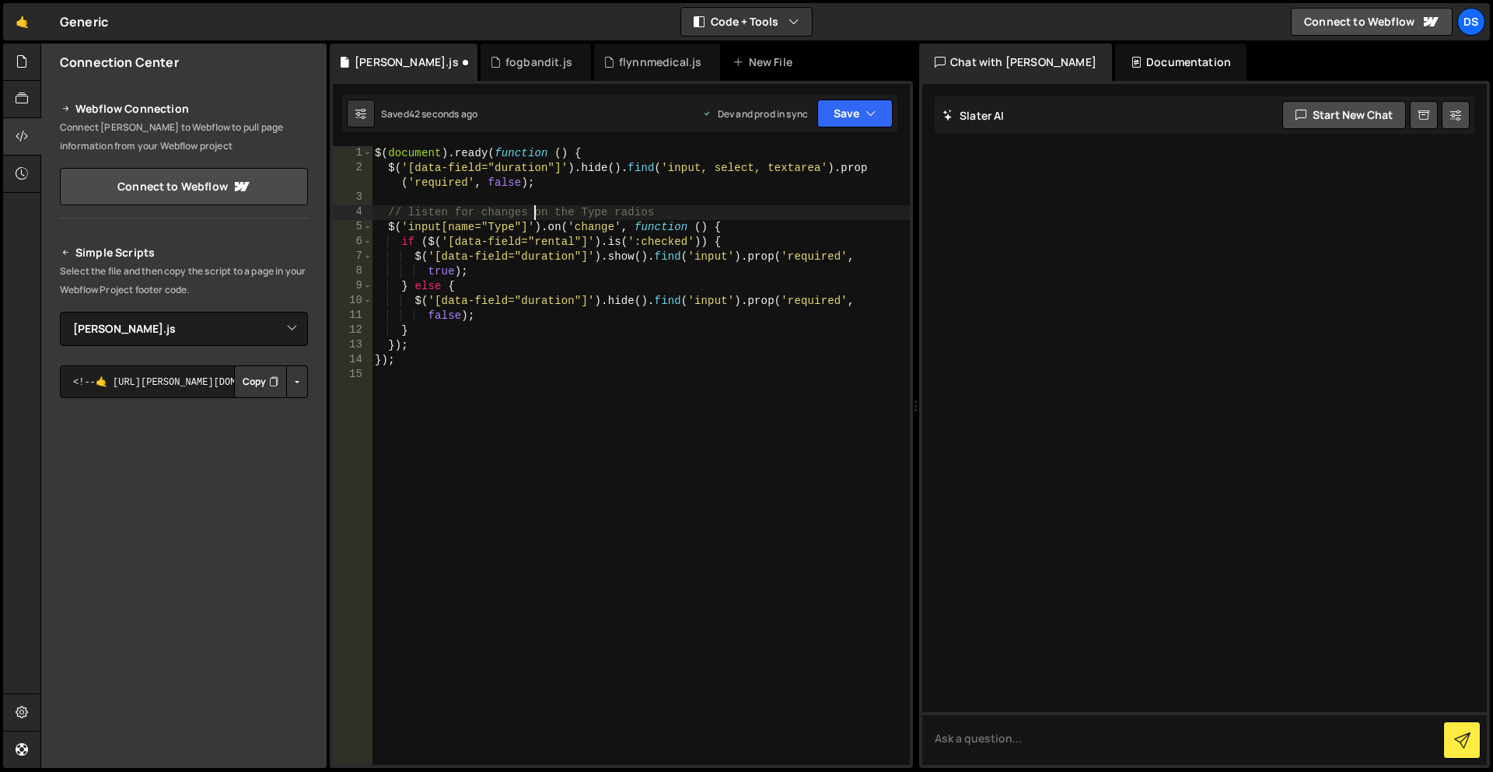
click at [536, 215] on div "$ ( document ) . ready ( function ( ) { $ ( '[data-field="duration"]' ) . hide …" at bounding box center [641, 470] width 538 height 649
type textarea "$('input[name="Type"]').on('change', function () {"
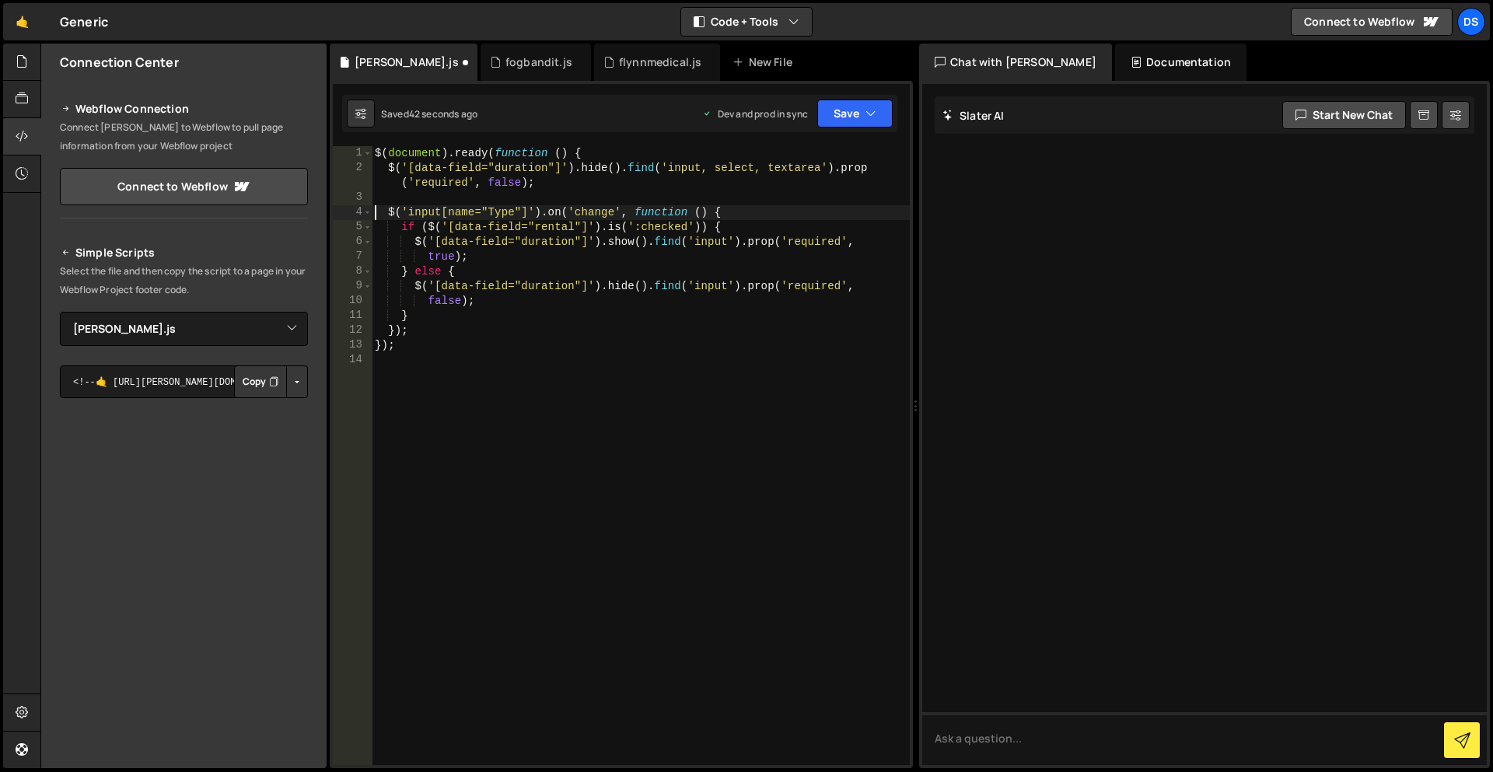
click at [527, 192] on div "$ ( document ) . ready ( function ( ) { $ ( '[data-field="duration"]' ) . hide …" at bounding box center [641, 470] width 538 height 649
type textarea "$('input[name="Type"]').on('change', function () {"
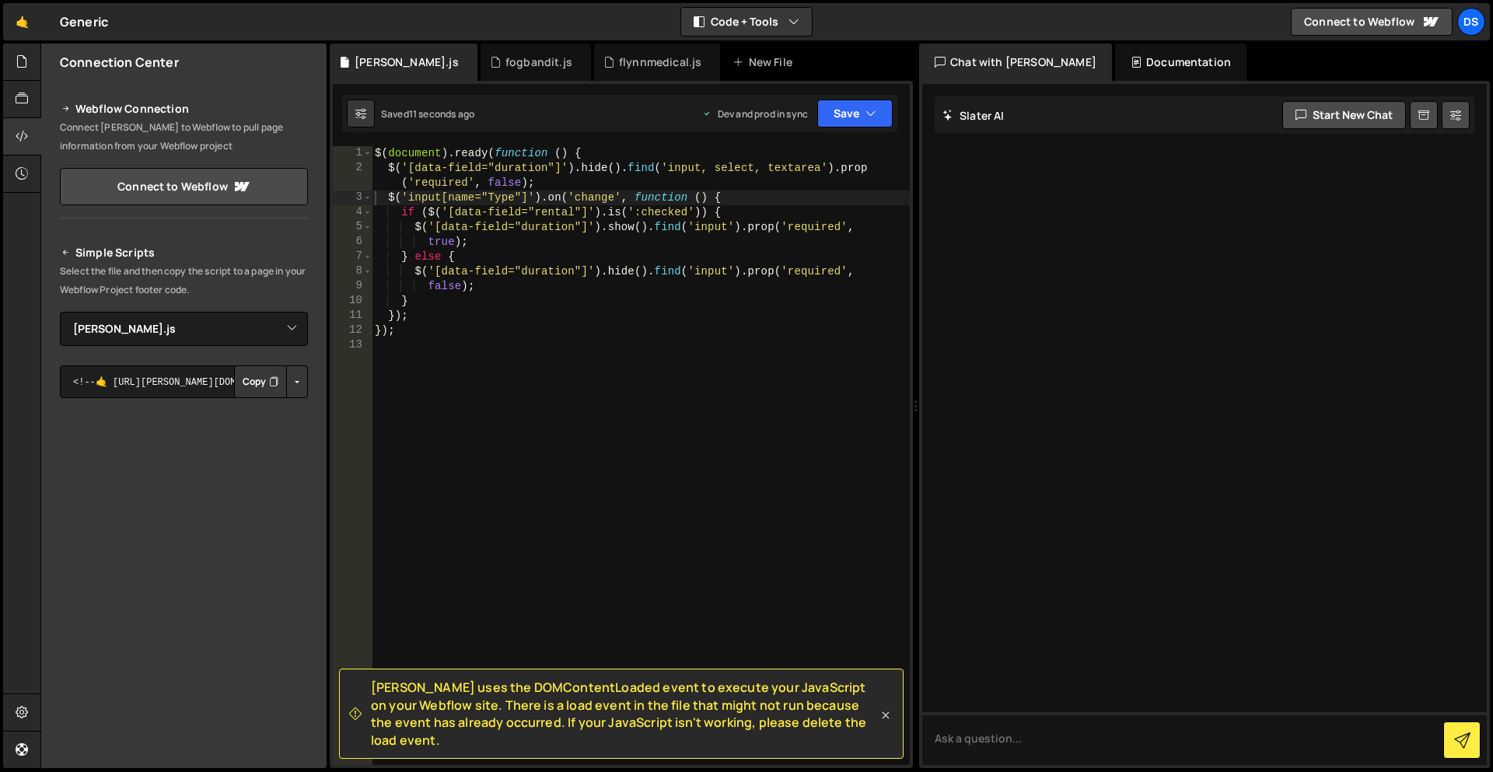
drag, startPoint x: 881, startPoint y: 724, endPoint x: 880, endPoint y: 715, distance: 9.4
click at [881, 723] on icon at bounding box center [886, 716] width 16 height 16
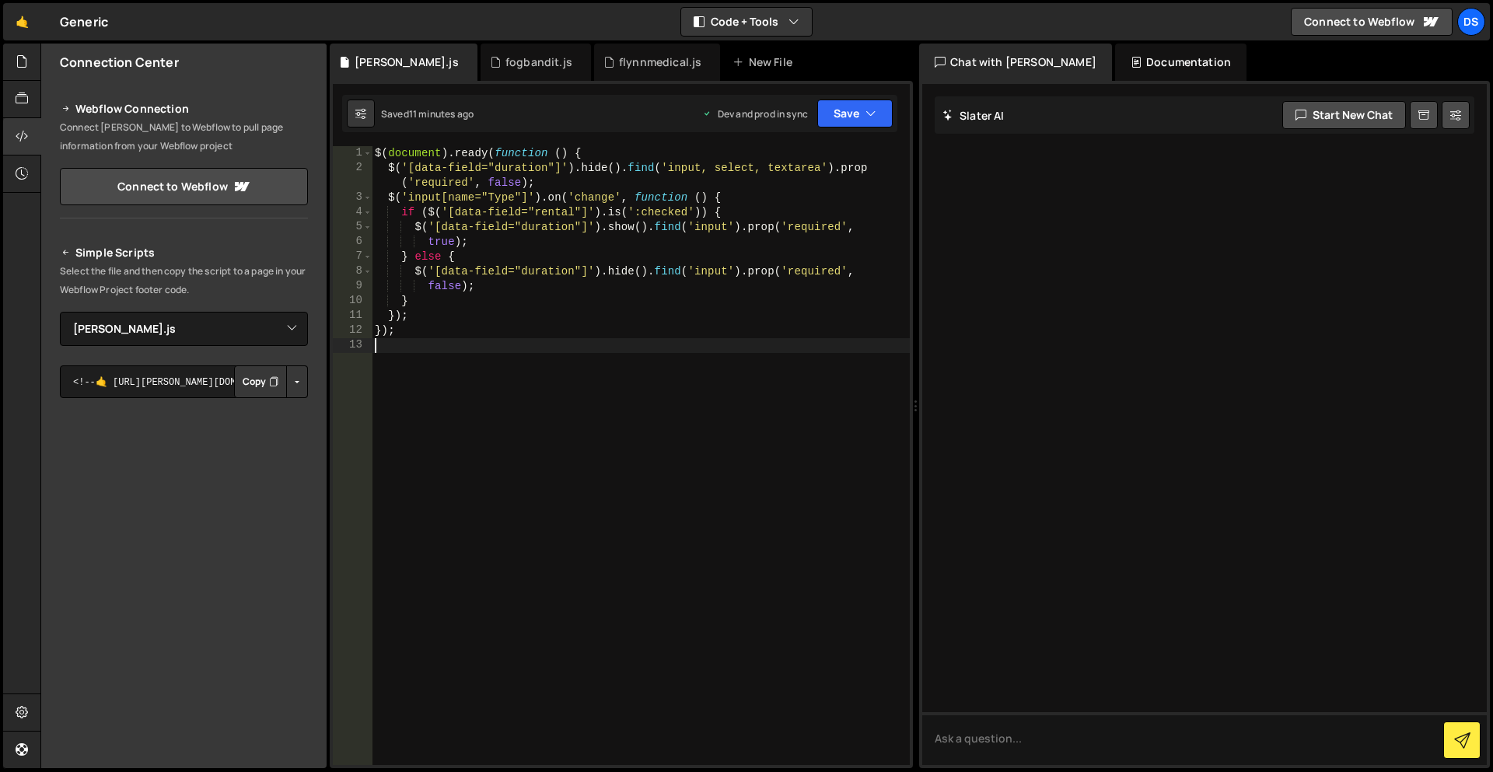
click at [473, 352] on div "$ ( document ) . ready ( function ( ) { $ ( '[data-field="duration"]' ) . hide …" at bounding box center [641, 470] width 538 height 649
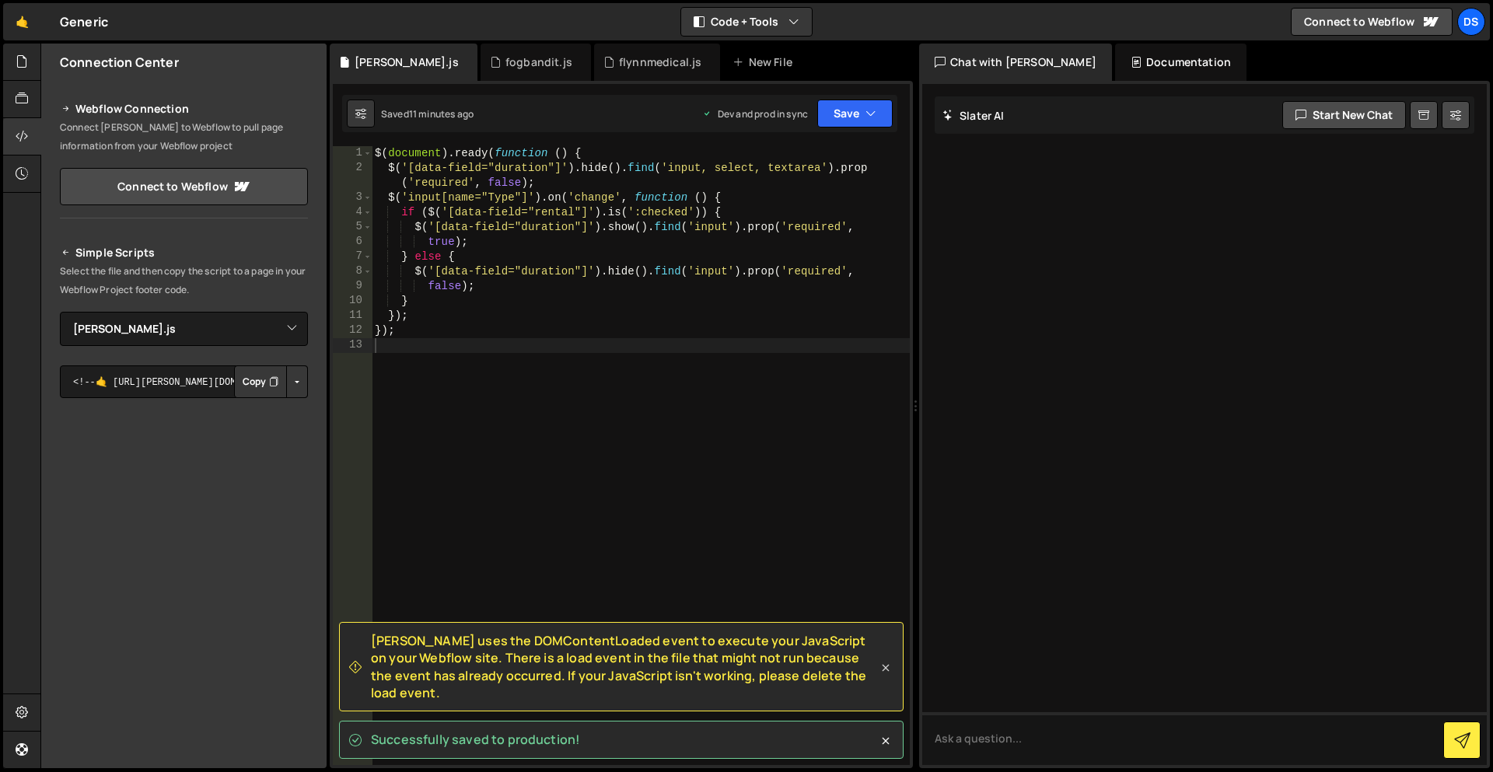
click at [884, 726] on div "Successfully saved to production!" at bounding box center [621, 740] width 565 height 38
click at [884, 676] on icon at bounding box center [886, 668] width 16 height 16
